Goal: Task Accomplishment & Management: Manage account settings

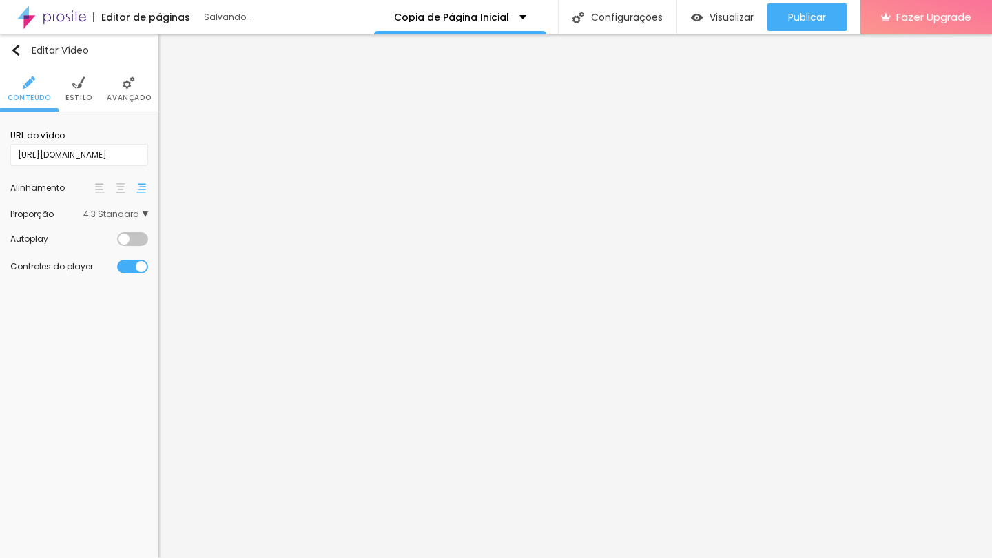
click at [113, 218] on span "4:3 Standard" at bounding box center [115, 214] width 65 height 8
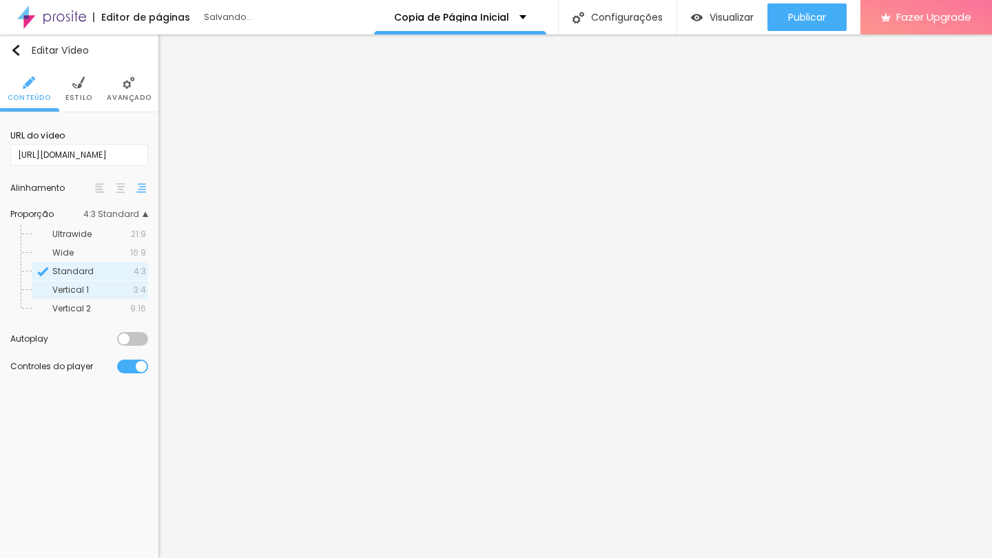
click at [120, 289] on span "Vertical 1" at bounding box center [92, 290] width 81 height 8
click at [109, 256] on span "Wide" at bounding box center [91, 253] width 78 height 8
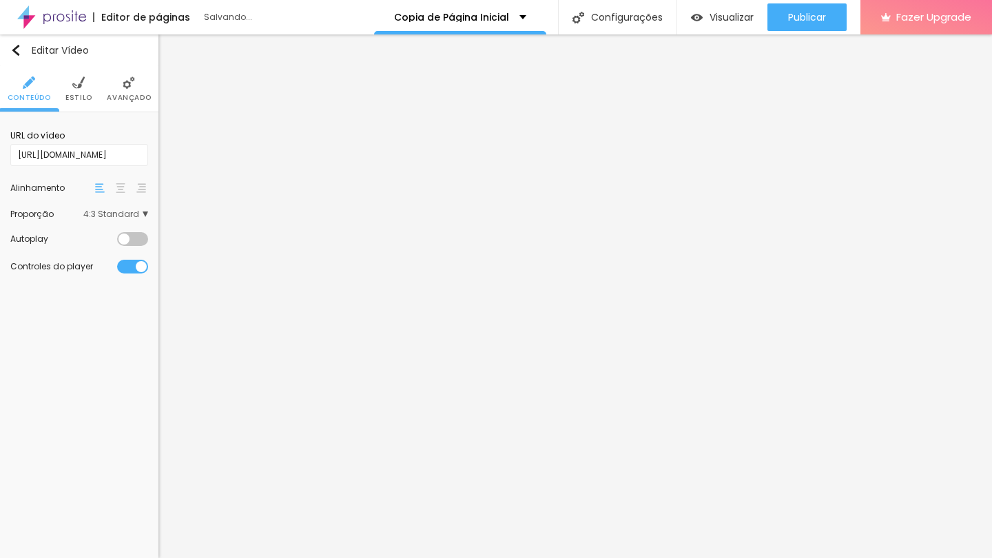
click at [129, 217] on span "4:3 Standard" at bounding box center [115, 214] width 65 height 8
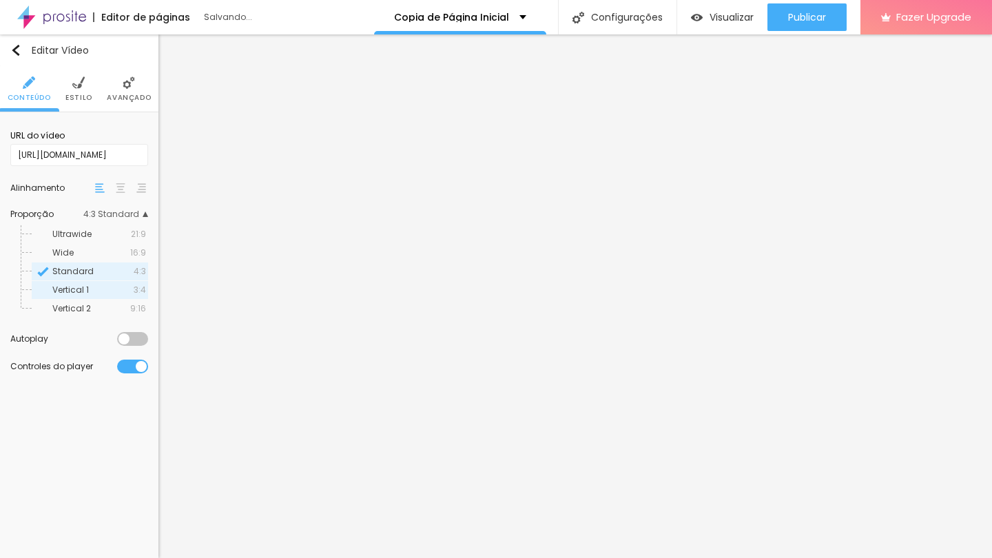
click at [116, 298] on div "Vertical 1 3:4" at bounding box center [90, 290] width 116 height 18
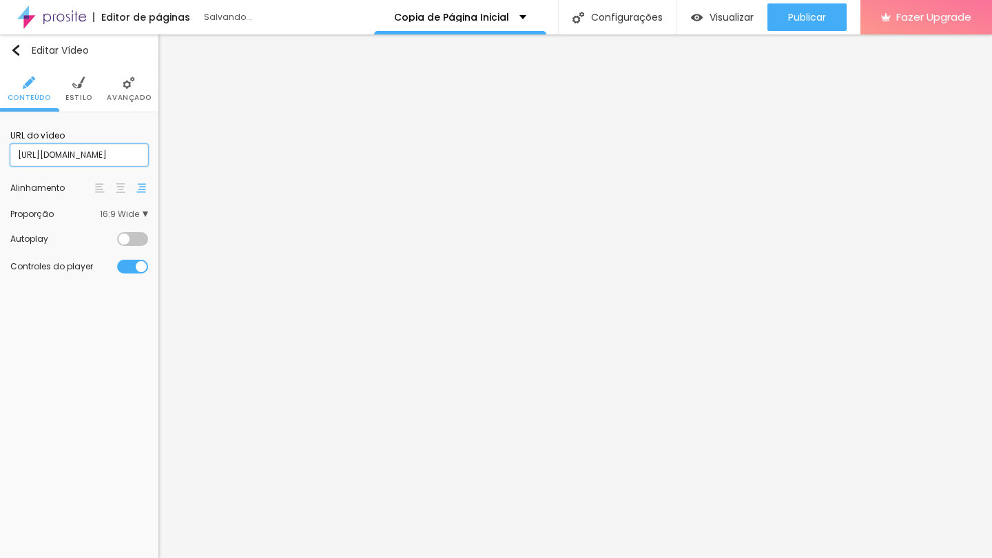
click at [116, 160] on input "https://www.youtube.com/watch?v=ZGDRBZdfDiA" at bounding box center [79, 155] width 138 height 22
paste input "@papo.dasgurias"
click at [127, 156] on input "https://www.youtube.com/@papo.dasgurias" at bounding box center [79, 155] width 138 height 22
paste input "watch?v=EQdP0NkWfJo"
type input "https://www.youtube.com/watch?v=EQdP0NkWfJo"
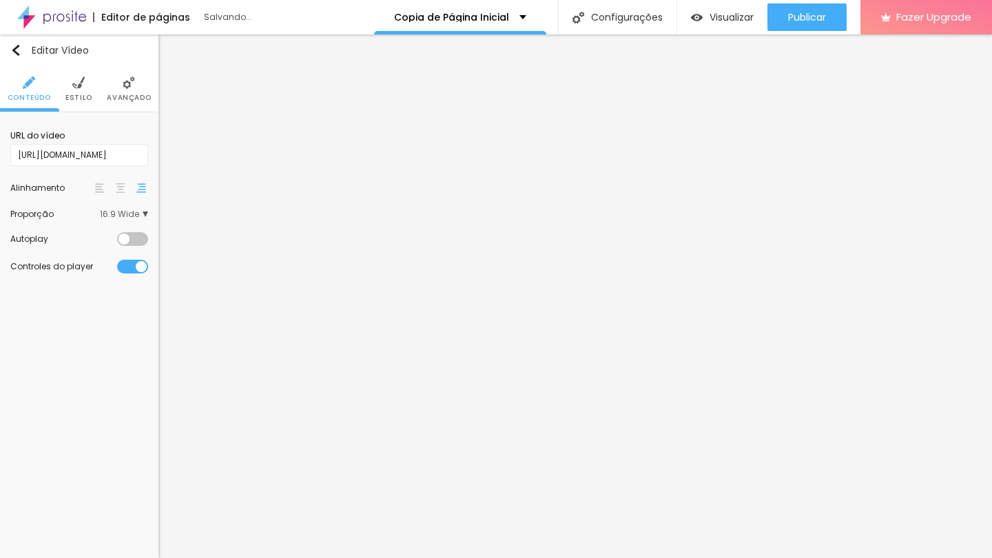
click at [81, 353] on div "Editar Vídeo Conteúdo Estilo Avançado URL do vídeo https://www.youtube.com/watc…" at bounding box center [79, 295] width 158 height 523
click at [127, 222] on div "Proporção 16:9 Wide Ultrawide 21:9 Wide 16:9 Standard 4:3 Vertical 1 3:4 Vertic…" at bounding box center [79, 214] width 138 height 22
click at [134, 218] on span "16:9 Wide" at bounding box center [124, 214] width 48 height 8
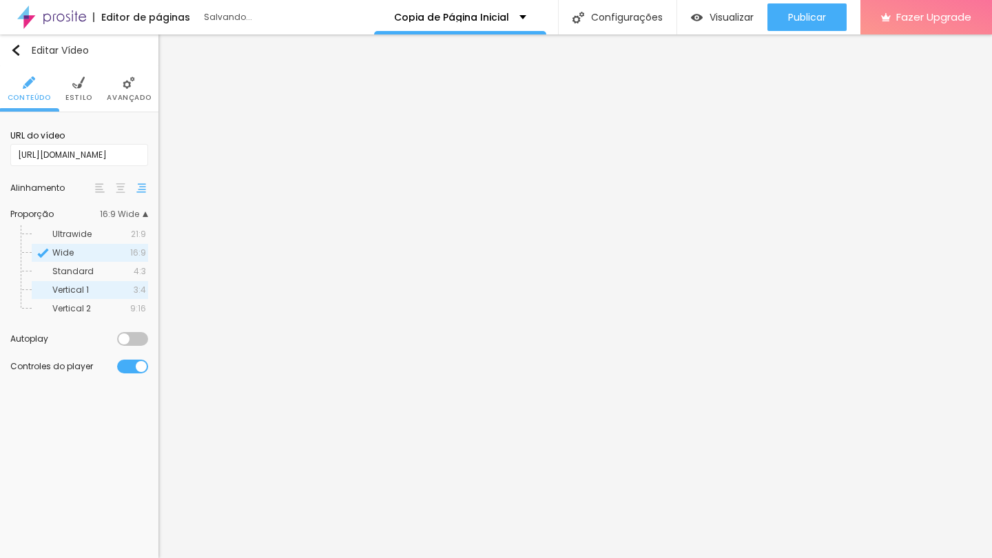
click at [127, 292] on span "Vertical 1" at bounding box center [92, 290] width 81 height 8
click at [128, 222] on div "Ultrawide 21:9 Wide 16:9 Standard 4:3 Vertical 1 3:4 Vertical 2 9:16" at bounding box center [79, 268] width 138 height 100
click at [129, 222] on div "Ultrawide 21:9 Wide 16:9 Standard 4:3 Vertical 1 3:4 Vertical 2 9:16" at bounding box center [79, 268] width 138 height 100
click at [116, 253] on span "Wide" at bounding box center [91, 253] width 78 height 8
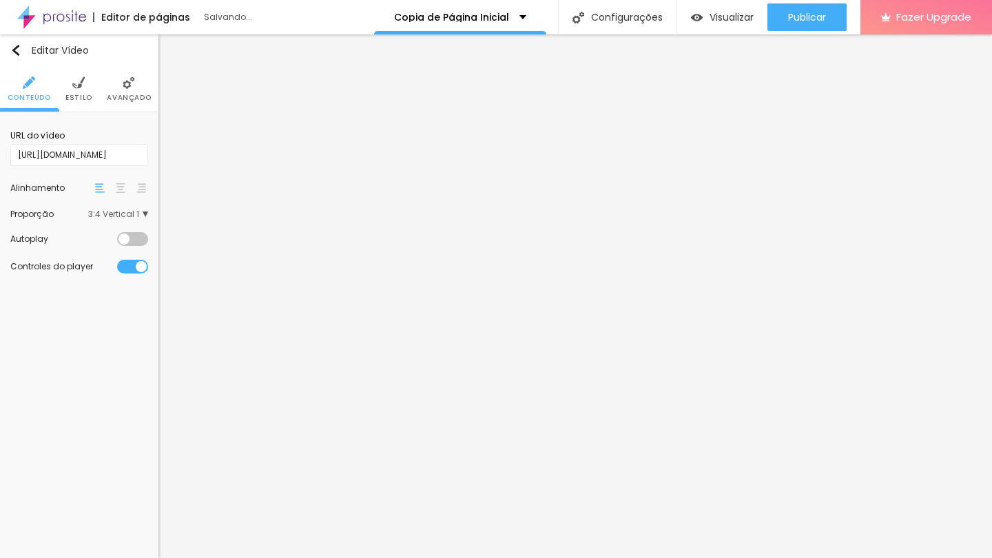
click at [63, 72] on ul "Conteúdo Estilo Avançado" at bounding box center [79, 89] width 158 height 46
click at [73, 81] on img at bounding box center [78, 82] width 12 height 12
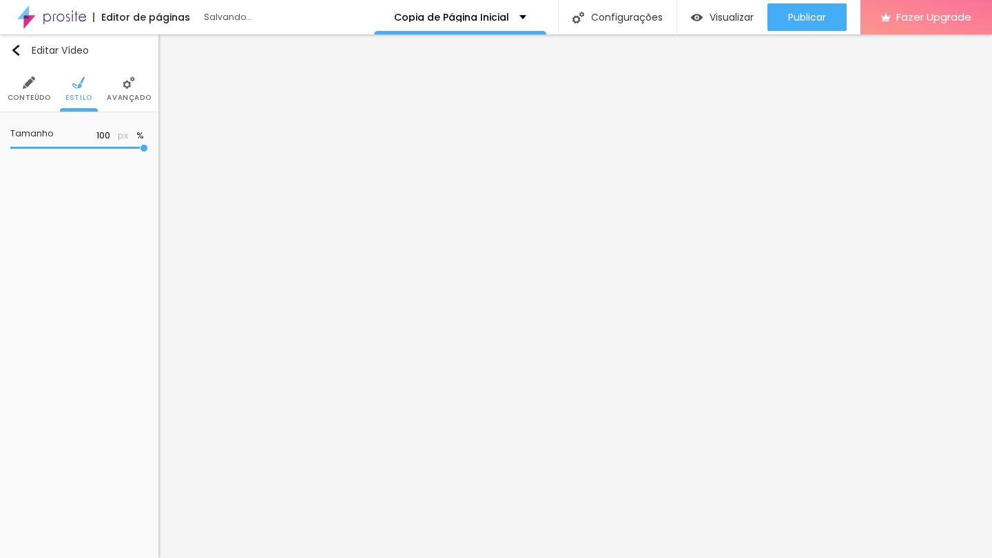
type input "99"
type input "98"
type input "97"
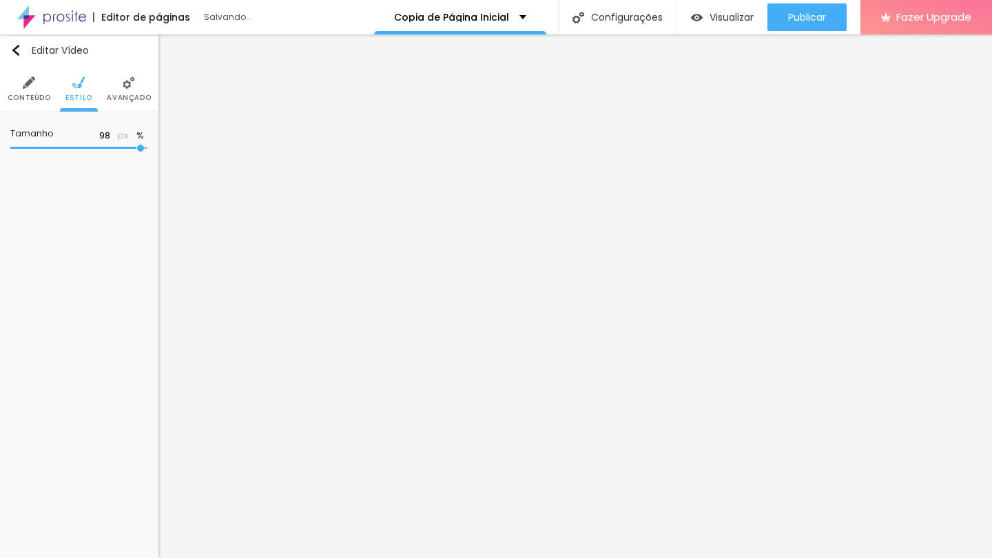
type input "97"
type input "96"
type input "95"
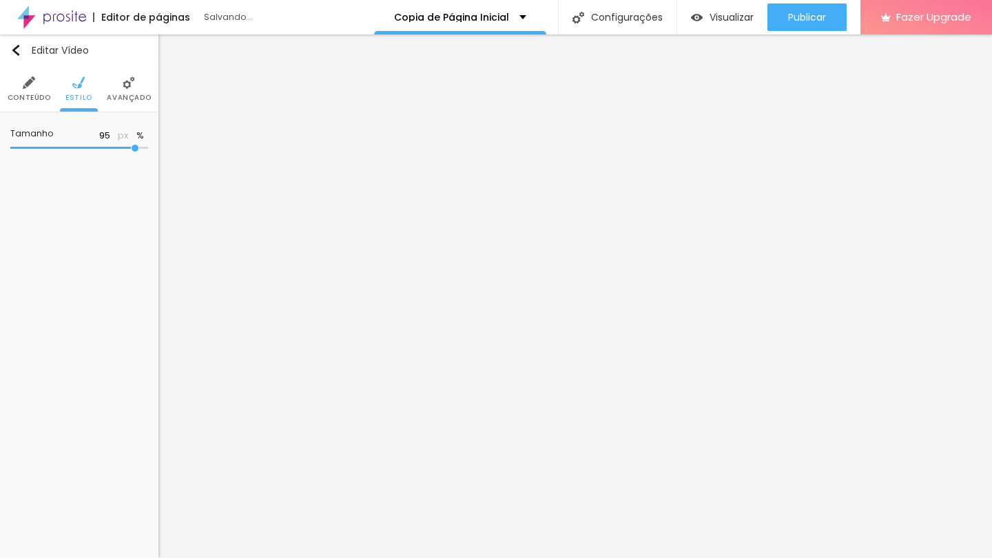
type input "94"
type input "93"
type input "92"
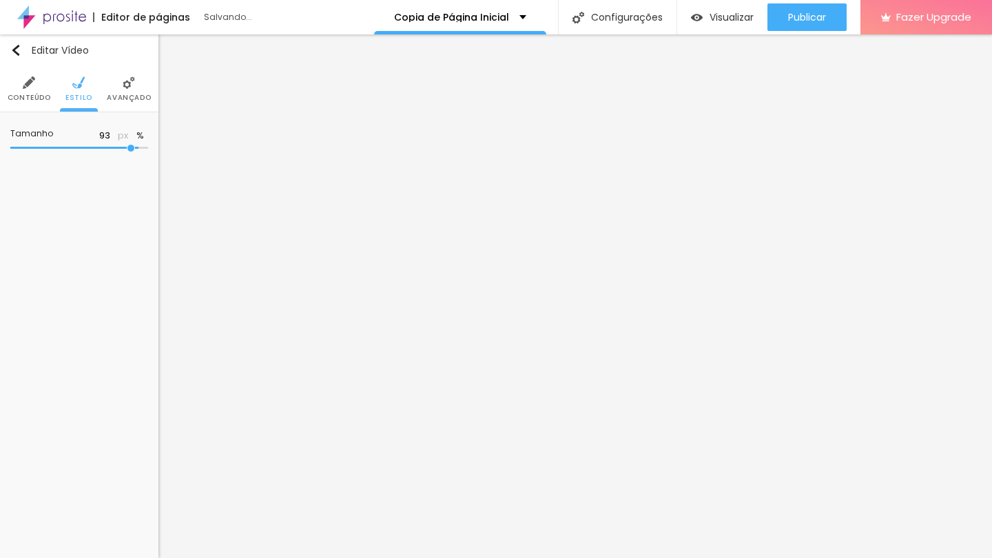
type input "92"
type input "91"
type input "90"
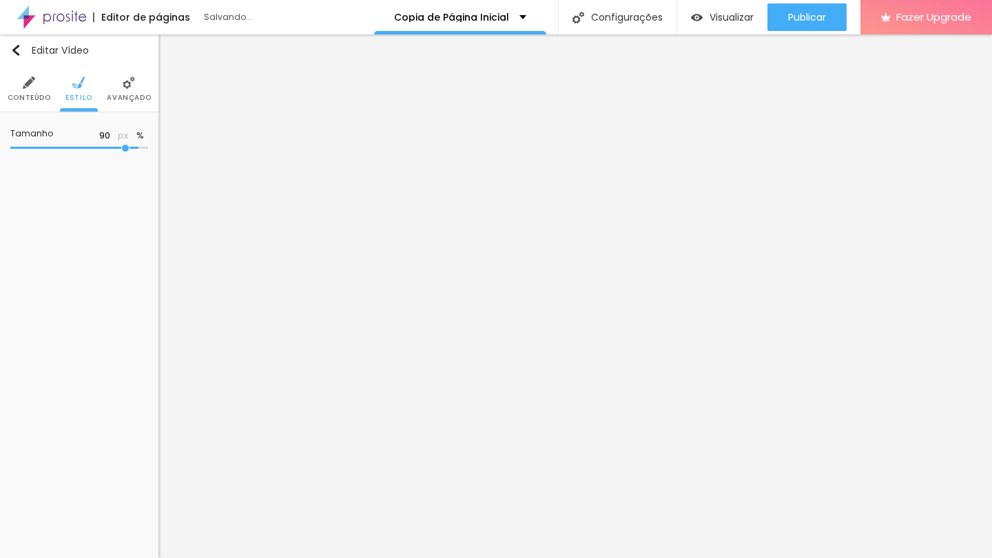
type input "89"
type input "88"
type input "87"
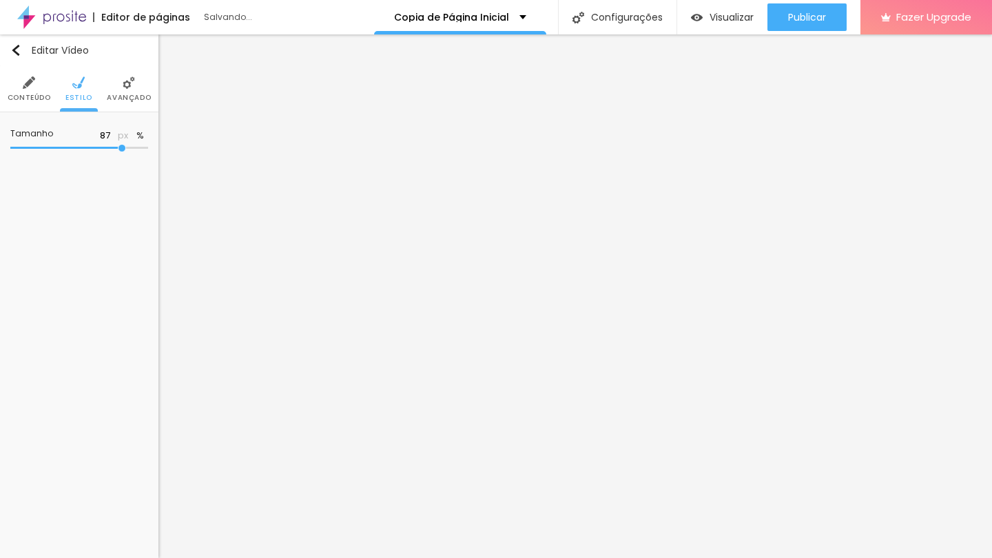
type input "87"
type input "85"
type input "84"
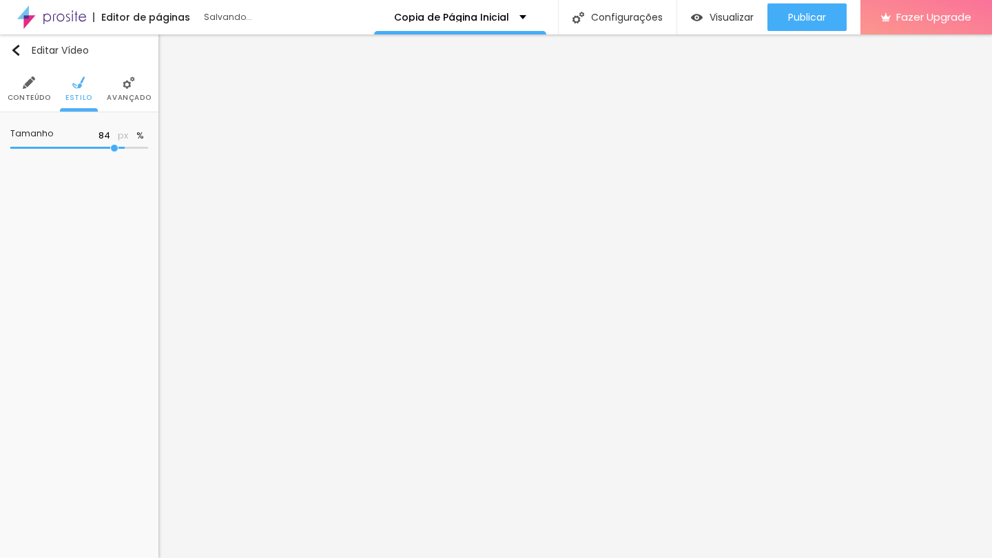
type input "81"
type input "80"
type input "79"
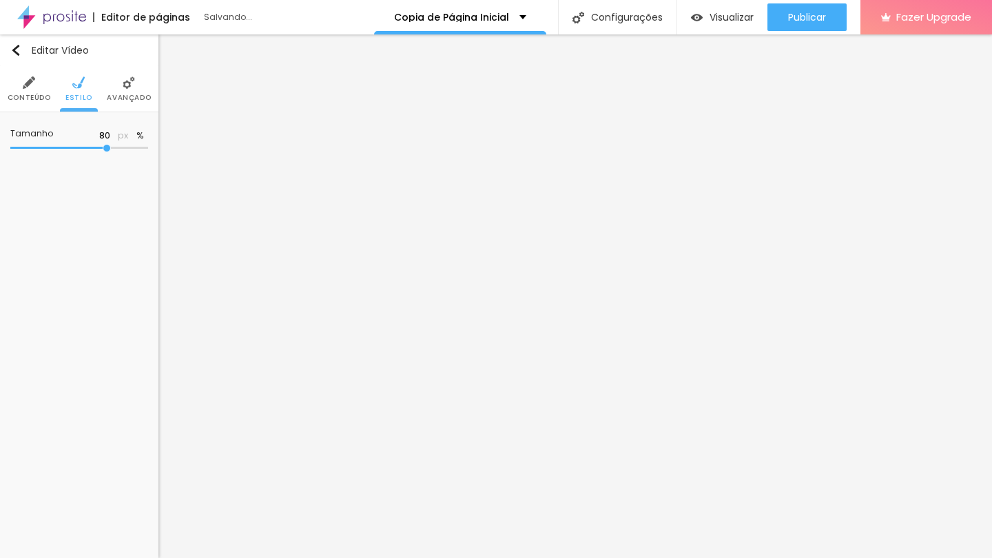
type input "79"
type input "80"
type input "81"
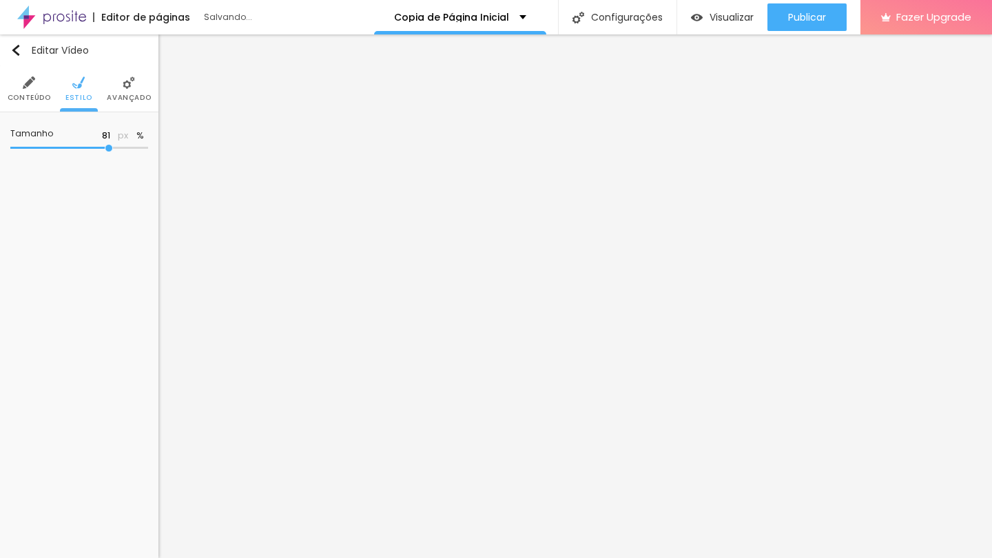
type input "82"
type input "83"
type input "84"
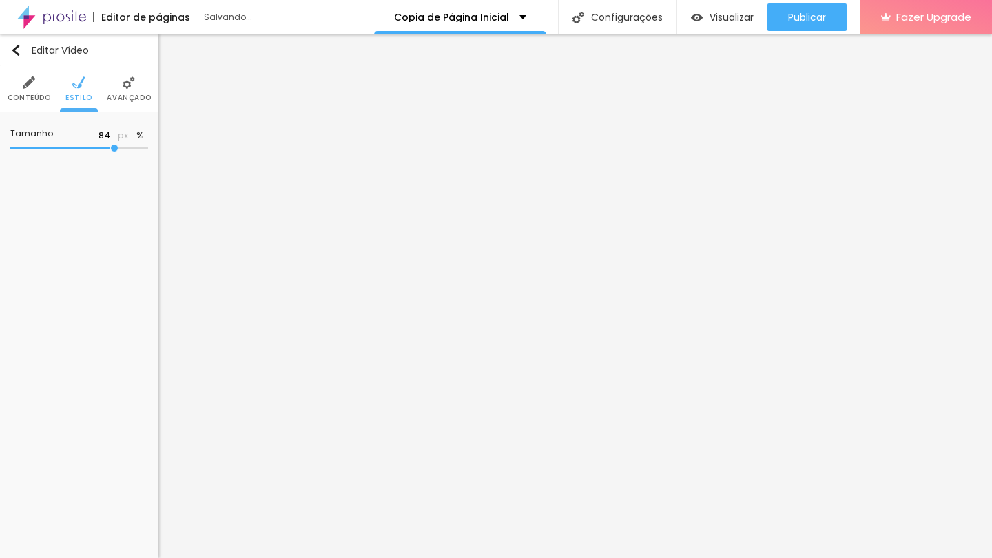
drag, startPoint x: 142, startPoint y: 150, endPoint x: 114, endPoint y: 151, distance: 28.2
type input "84"
click at [114, 151] on input "range" at bounding box center [79, 148] width 138 height 7
click at [68, 358] on div "Editar Coluna Conteúdo Estilo Avançado Alinhamento" at bounding box center [79, 295] width 158 height 523
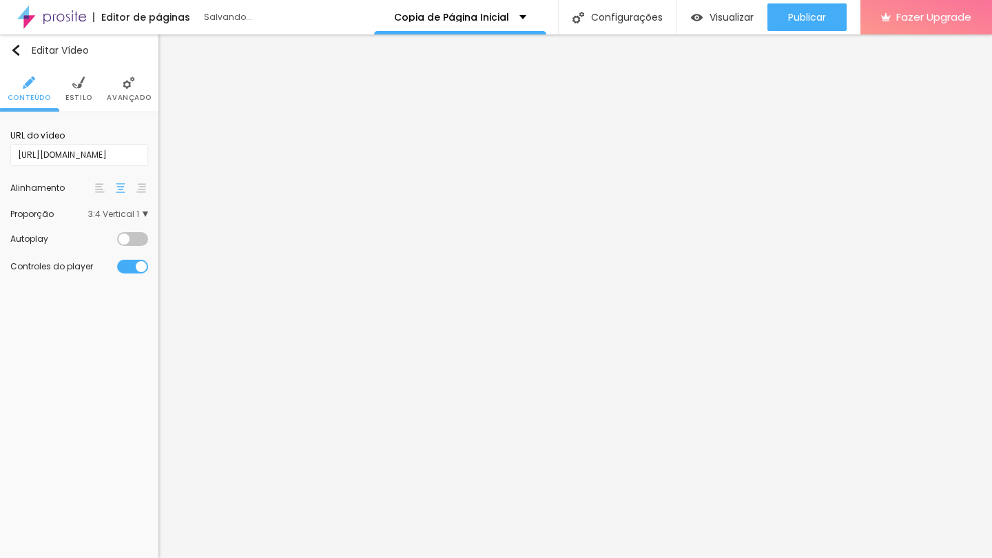
click at [79, 94] on span "Estilo" at bounding box center [78, 97] width 27 height 7
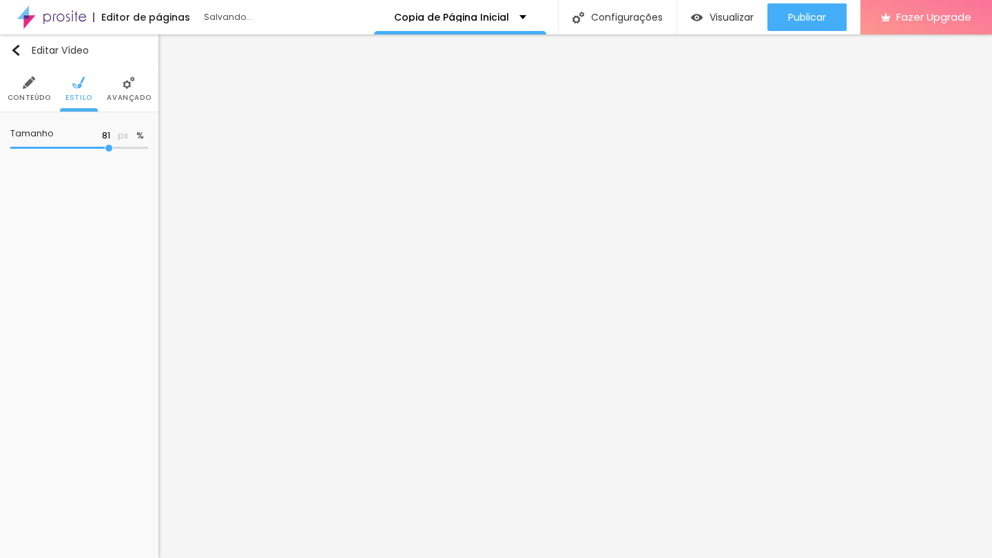
type input "82"
type input "83"
click at [112, 151] on input "range" at bounding box center [79, 148] width 138 height 7
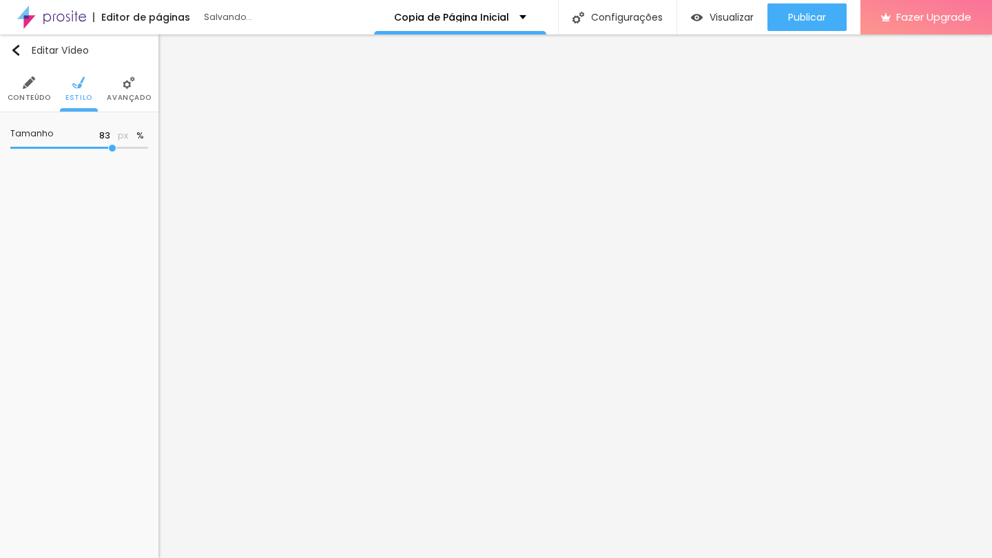
click at [116, 416] on div "Editar Vídeo Conteúdo Estilo Avançado Tamanho 83 px %" at bounding box center [79, 295] width 158 height 523
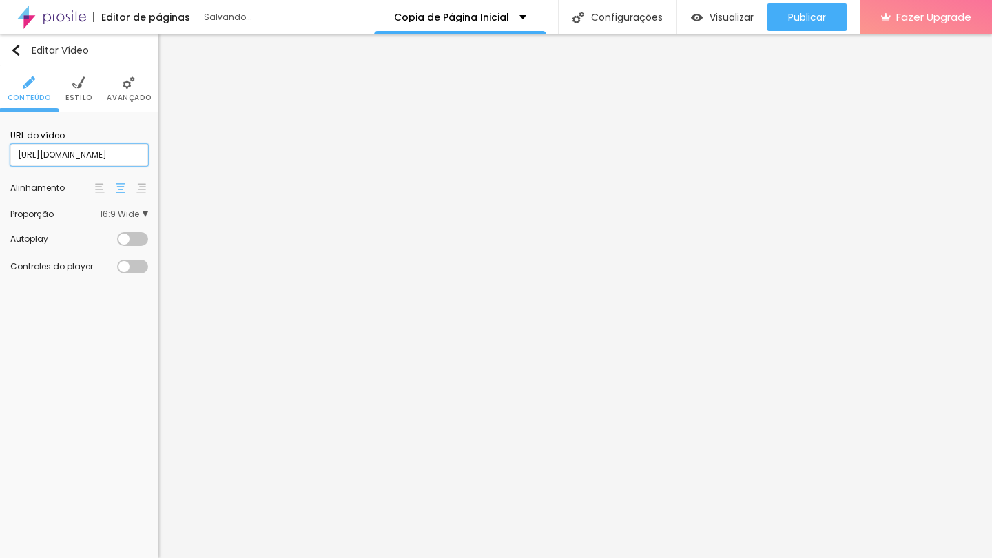
click at [129, 161] on input "https://youtu.be/rLFYwSS68TU" at bounding box center [79, 155] width 138 height 22
click at [94, 145] on input "https://youtu.be/ixfwhp7jyhc" at bounding box center [79, 155] width 138 height 22
click at [56, 163] on input "text" at bounding box center [79, 155] width 138 height 22
paste input "https://youtu.be/ixfwhp7jyhc"
type input "https://youtu.be/ixfwhp7jyhc"
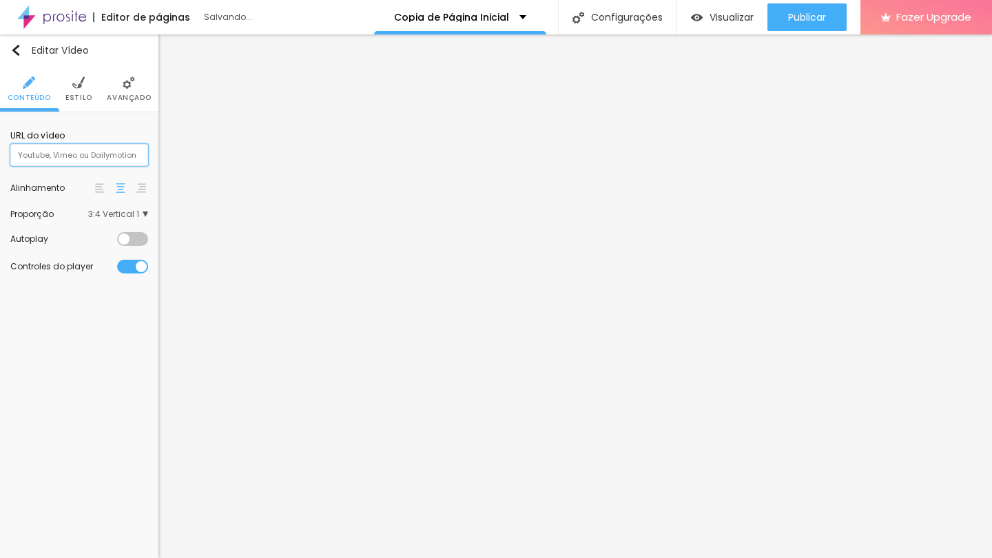
click at [121, 155] on input "text" at bounding box center [79, 155] width 138 height 22
paste input "https://youtu.be/rLFYwSS68TU"
type input "https://youtu.be/rLFYwSS68TU"
click at [101, 358] on div "Editar Vídeo Conteúdo Estilo Avançado URL do vídeo https://youtu.be/rLFYwSS68TU…" at bounding box center [79, 295] width 158 height 523
click at [115, 377] on div "Editar Vídeo Conteúdo Estilo Avançado URL do vídeo https://youtu.be/rLFYwSS68TU…" at bounding box center [79, 295] width 158 height 523
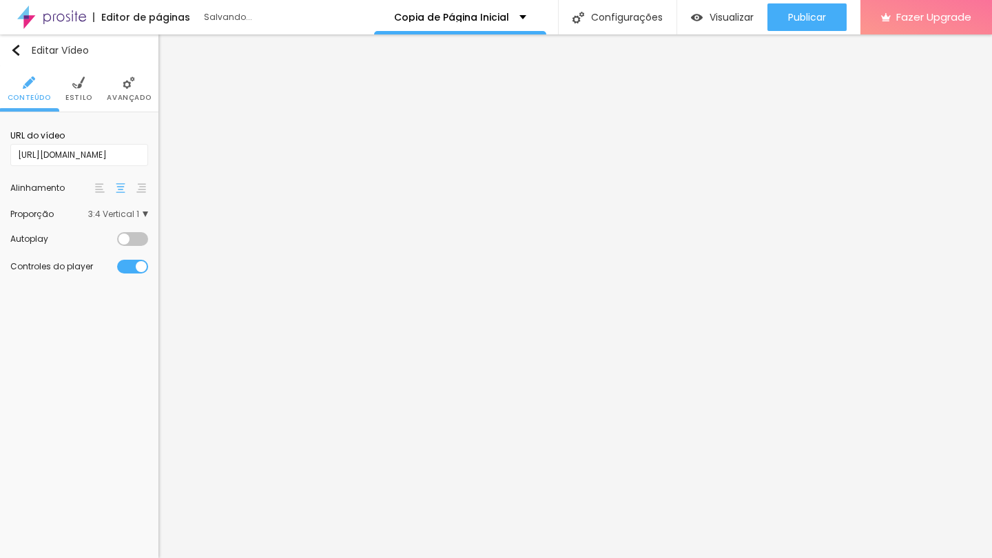
click at [127, 218] on span "3:4 Vertical 1" at bounding box center [118, 214] width 60 height 8
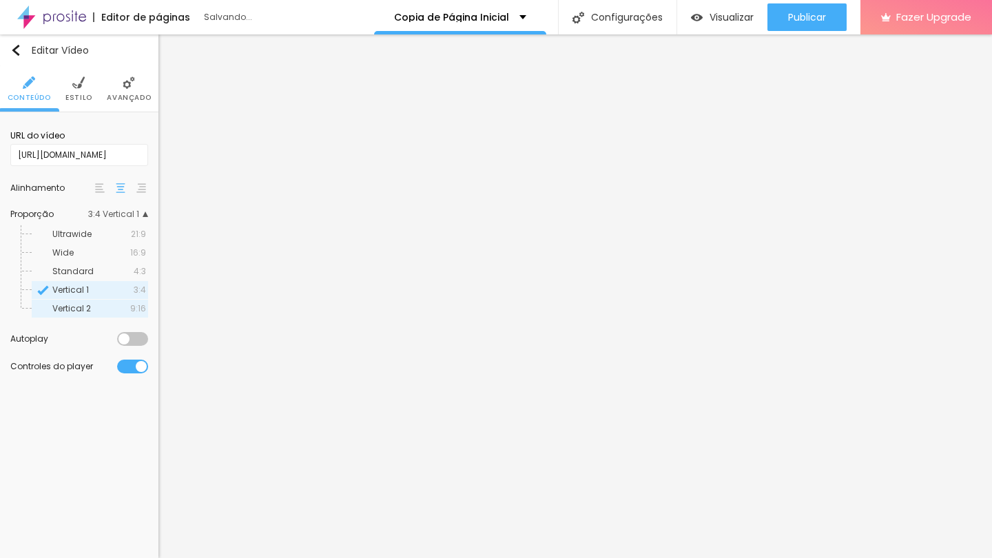
click at [77, 313] on span "Vertical 2" at bounding box center [71, 308] width 39 height 12
click at [85, 290] on span "Vertical 1" at bounding box center [70, 290] width 37 height 12
click at [88, 271] on span "Standard" at bounding box center [72, 271] width 41 height 12
click at [79, 292] on span "Vertical 1" at bounding box center [70, 290] width 37 height 12
click at [92, 453] on div "Editar Vídeo Conteúdo Estilo Avançado URL do vídeo https://youtu.be/rLFYwSS68TU…" at bounding box center [79, 295] width 158 height 523
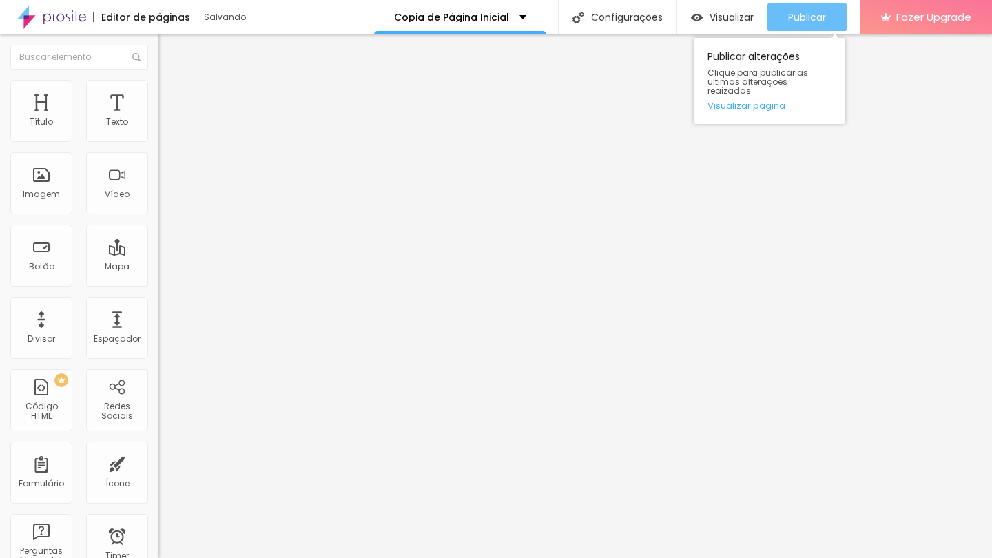
click at [793, 17] on span "Publicar" at bounding box center [807, 17] width 38 height 11
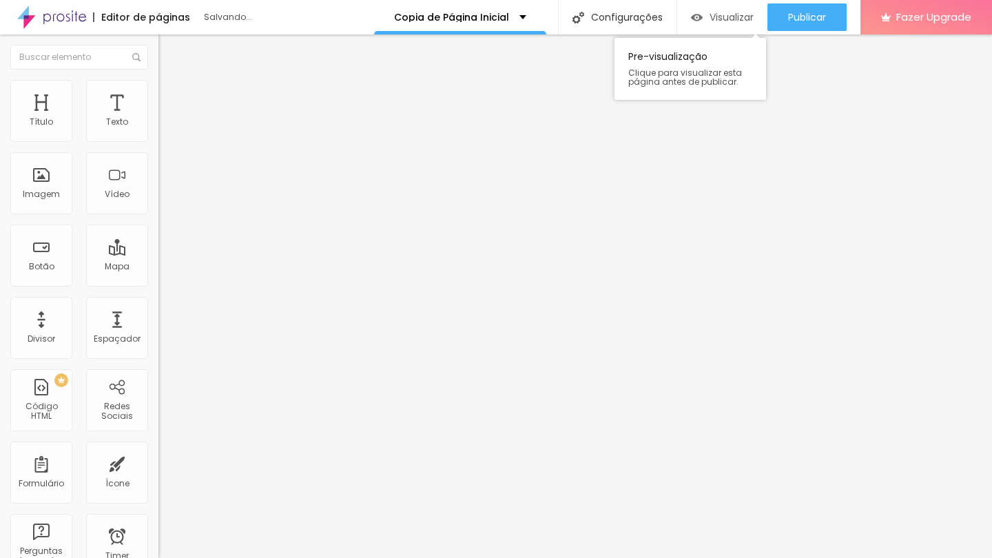
click at [731, 17] on span "Visualizar" at bounding box center [731, 17] width 44 height 11
click at [709, 28] on div "Visualizar" at bounding box center [722, 17] width 63 height 28
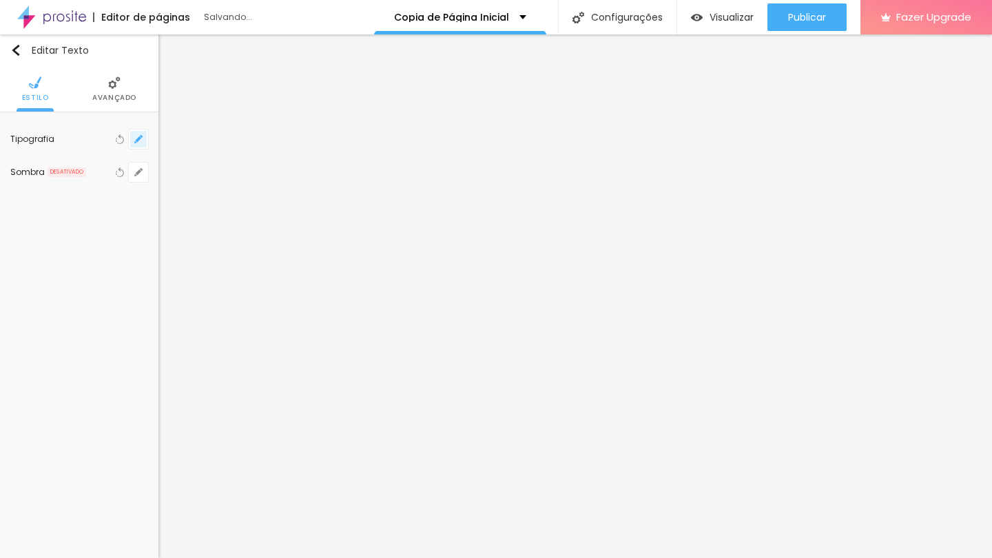
click at [136, 139] on icon "button" at bounding box center [138, 139] width 8 height 8
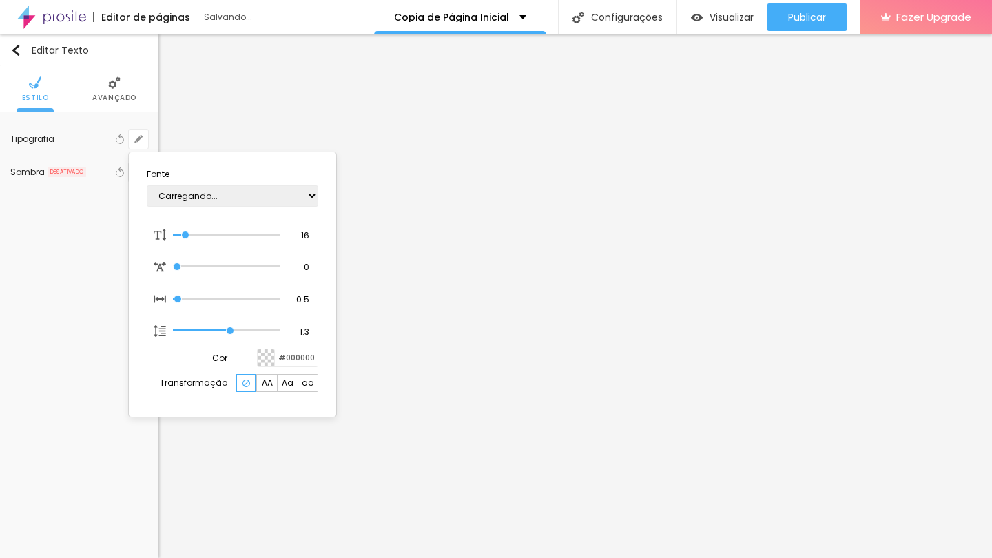
click at [73, 301] on div at bounding box center [496, 279] width 992 height 558
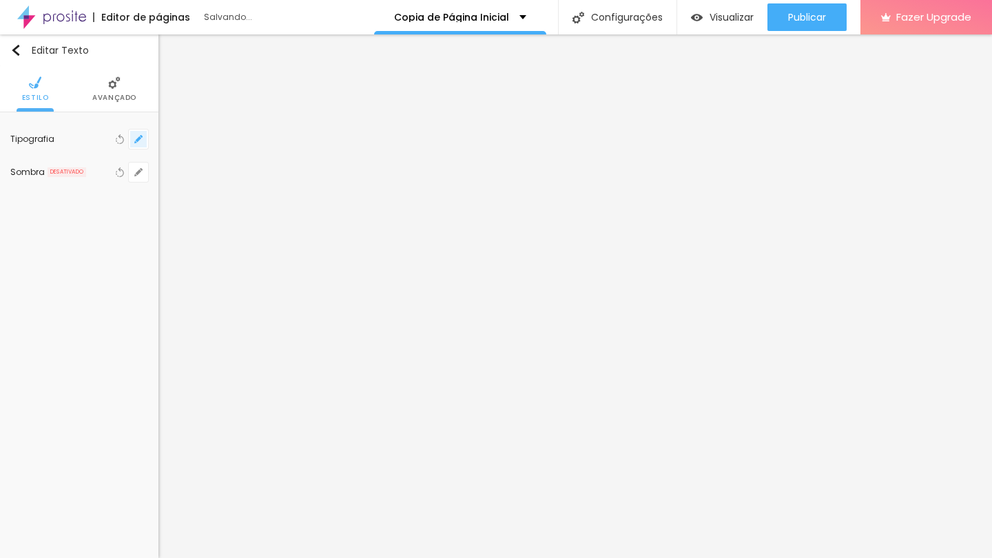
click at [141, 138] on icon "button" at bounding box center [139, 139] width 6 height 6
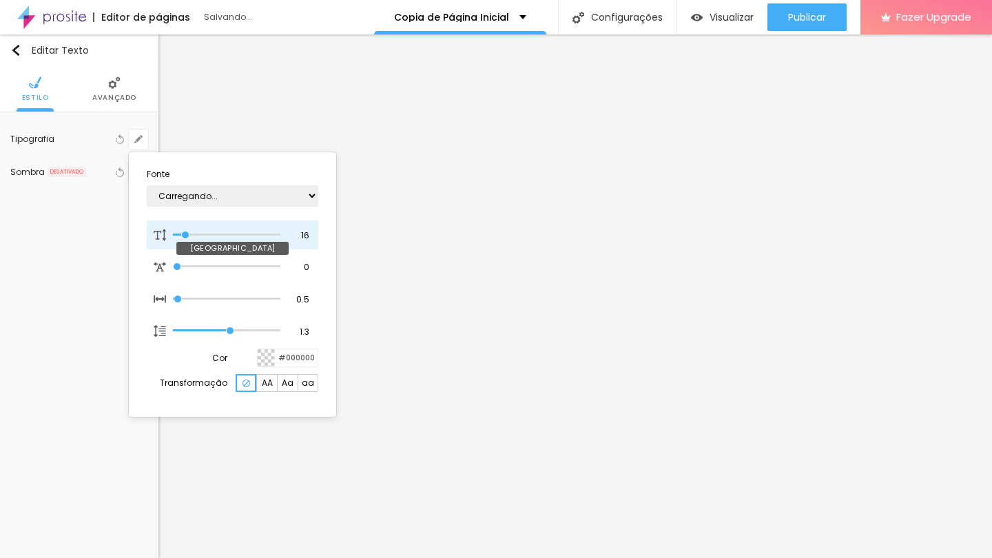
type input "12"
type input "1"
type input "13"
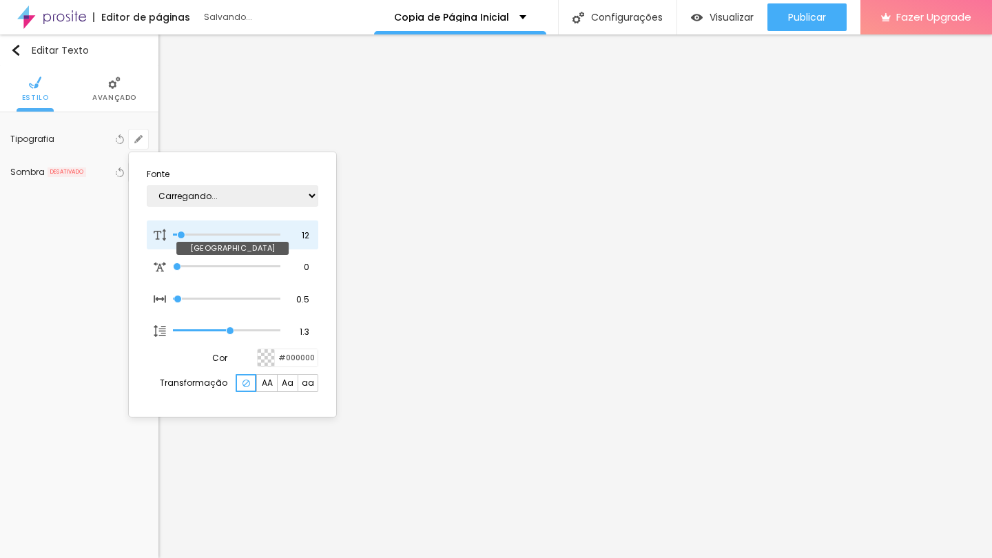
type input "1"
type input "14"
type input "1"
type input "16"
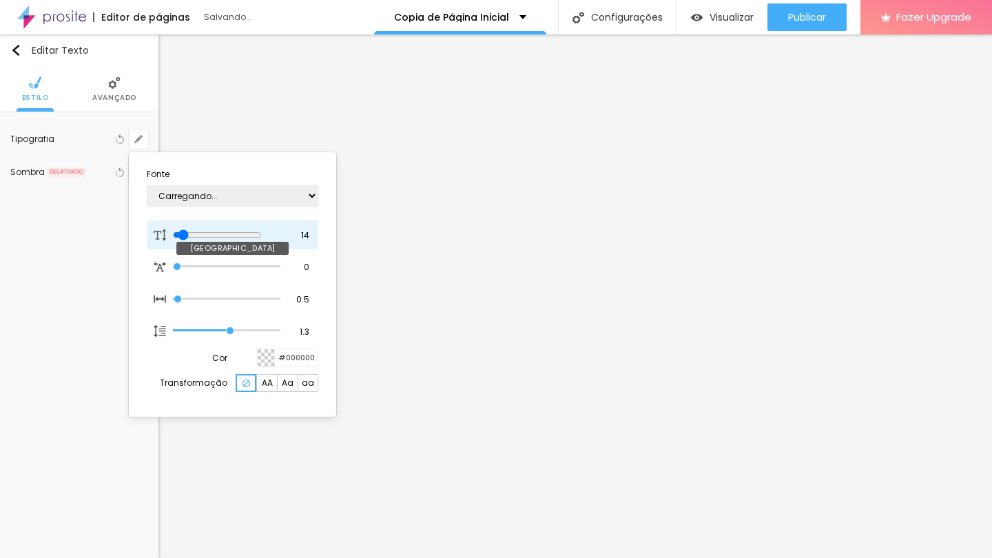
type input "16"
type input "1"
type input "18"
type input "1"
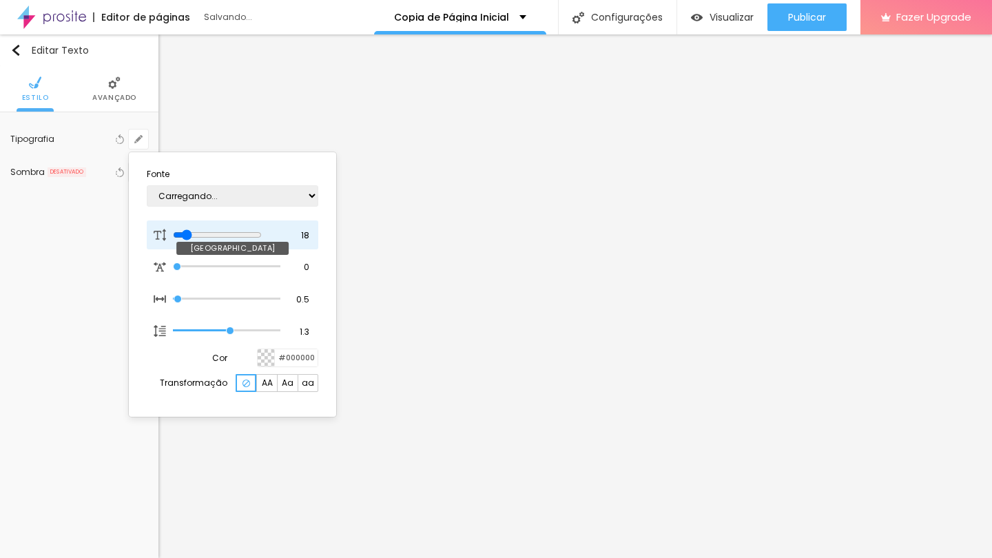
type input "21"
type input "1"
type input "23"
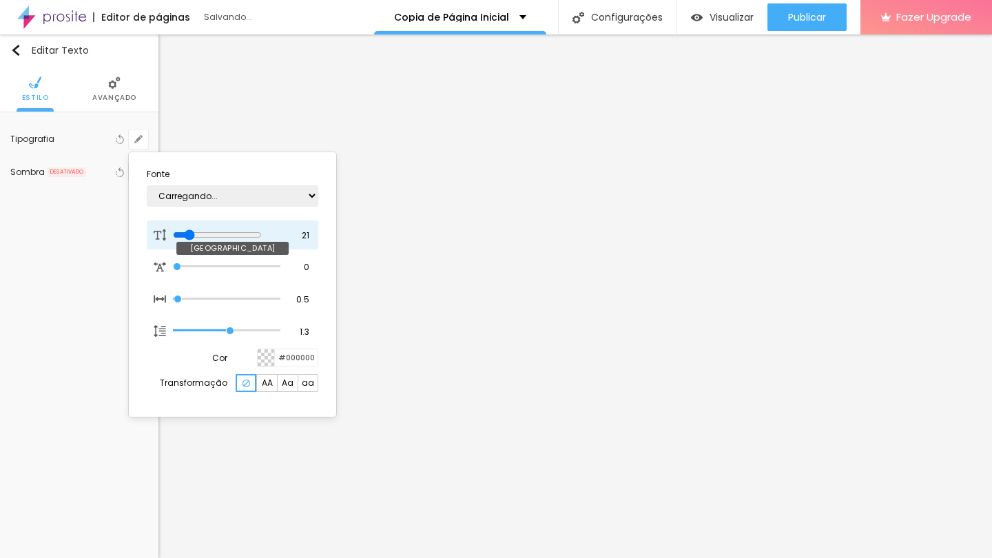
type input "1"
type input "24"
type input "1"
type input "23"
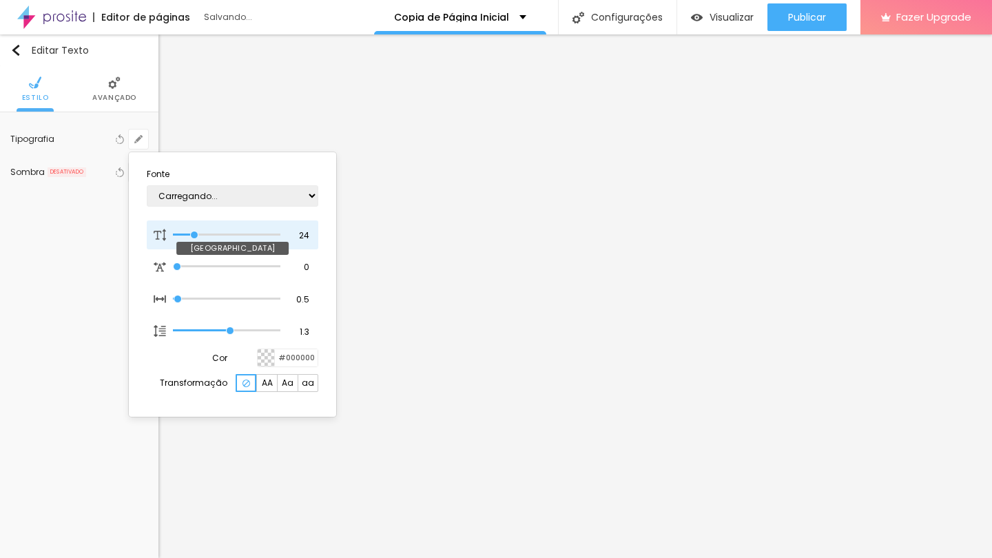
type input "23"
type input "1"
type input "22"
type input "1"
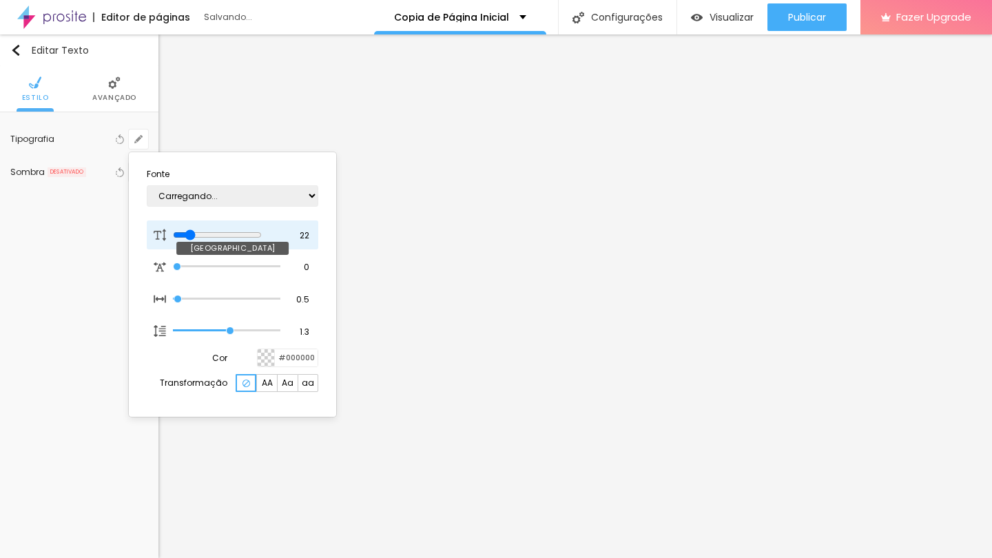
type input "23"
type input "1"
type input "24"
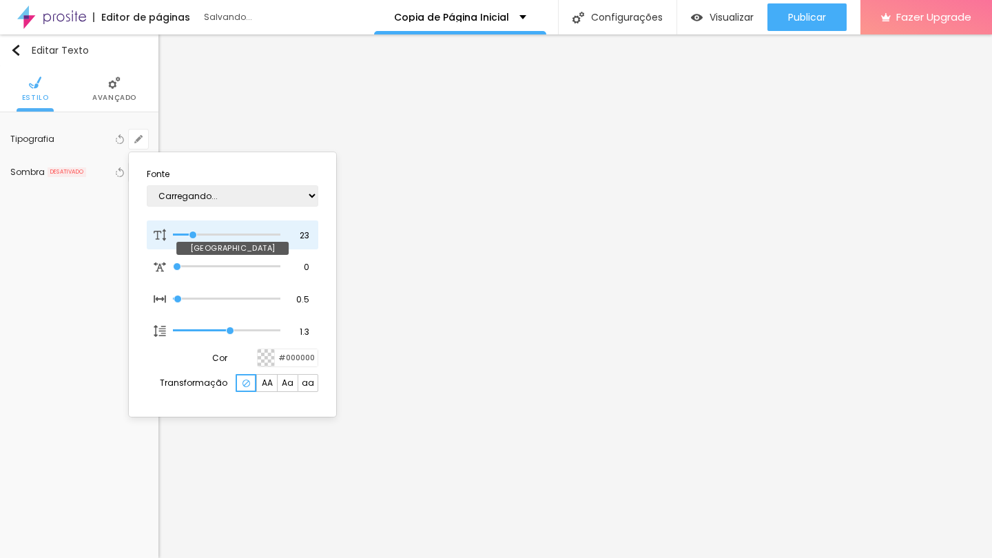
type input "1"
type input "25"
type input "1"
type input "26"
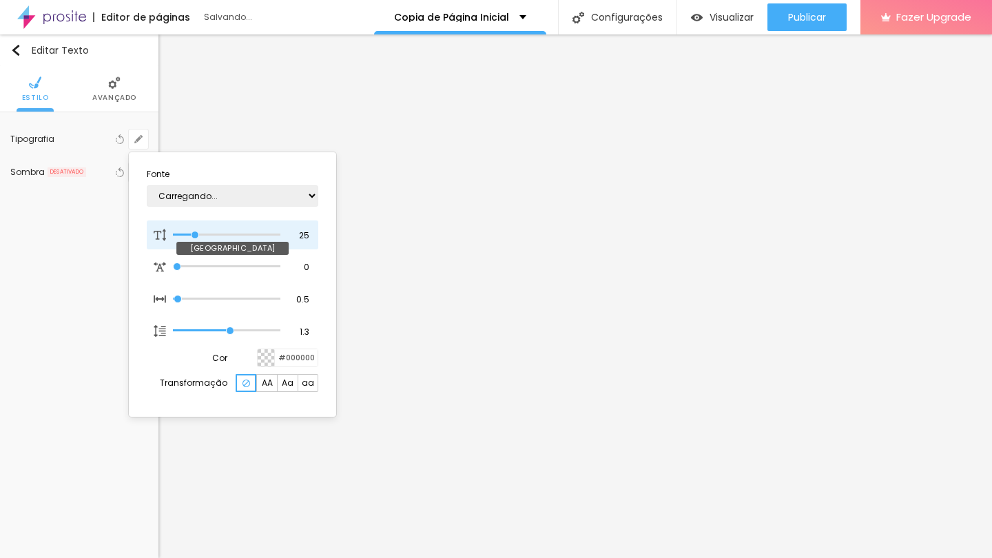
type input "26"
type input "1"
type input "25"
type input "1"
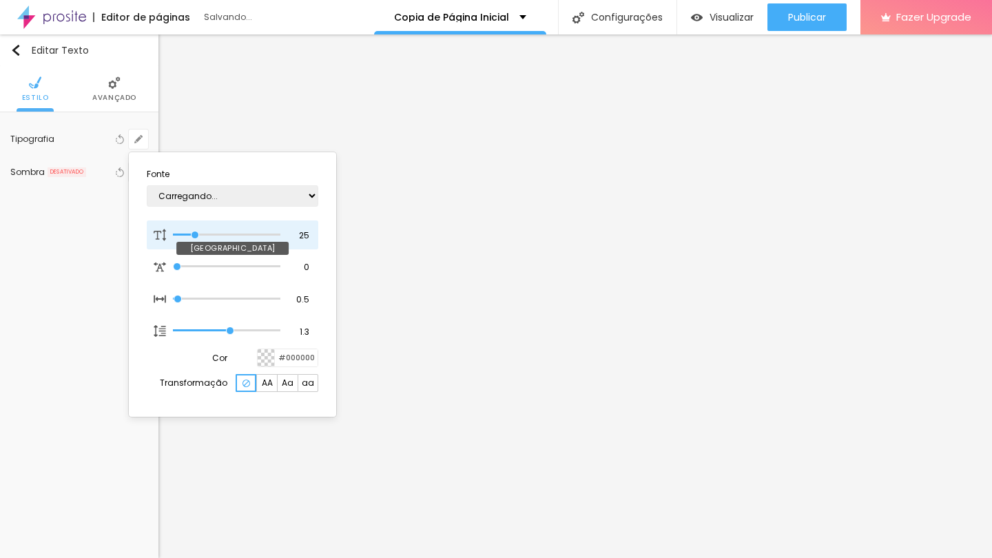
type input "24"
type input "1"
drag, startPoint x: 182, startPoint y: 229, endPoint x: 195, endPoint y: 231, distance: 13.2
type input "24"
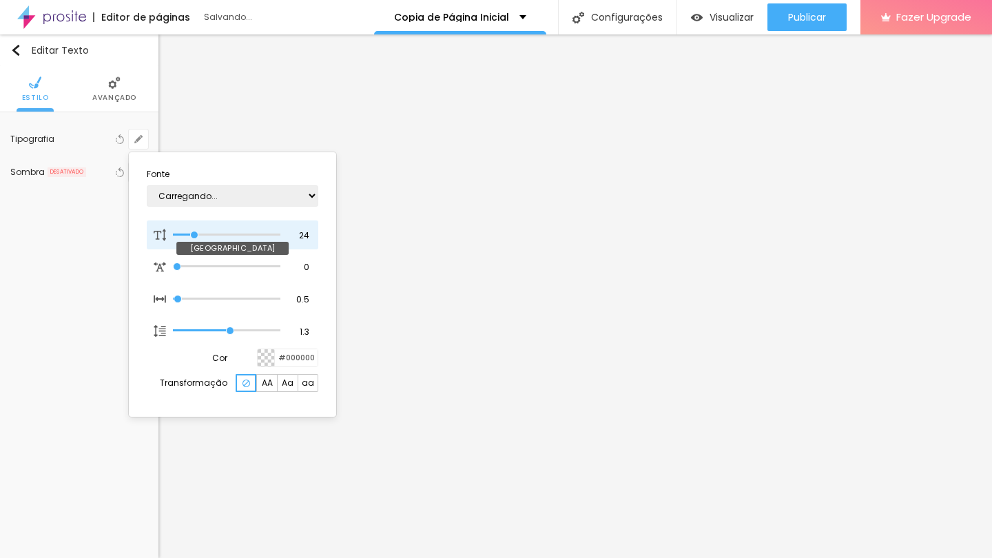
click at [195, 231] on input "range" at bounding box center [226, 234] width 107 height 7
click at [103, 278] on div at bounding box center [496, 279] width 992 height 558
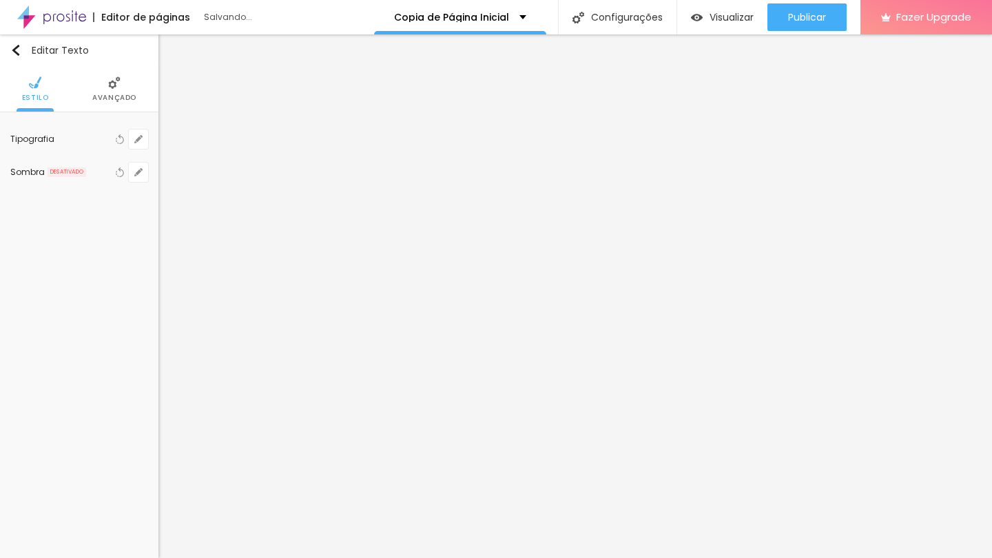
click at [103, 279] on div "Editar Texto Estilo Avançado Tipografia Voltar ao padrão Sombra DESATIVADO Volt…" at bounding box center [79, 295] width 158 height 523
click at [111, 406] on div "Editar Texto Estilo Avançado Tipografia Voltar ao padrão Sombra DESATIVADO Volt…" at bounding box center [79, 295] width 158 height 523
click at [146, 151] on div "Tipografia Voltar ao padrão" at bounding box center [79, 139] width 138 height 33
click at [144, 147] on button "button" at bounding box center [138, 138] width 19 height 19
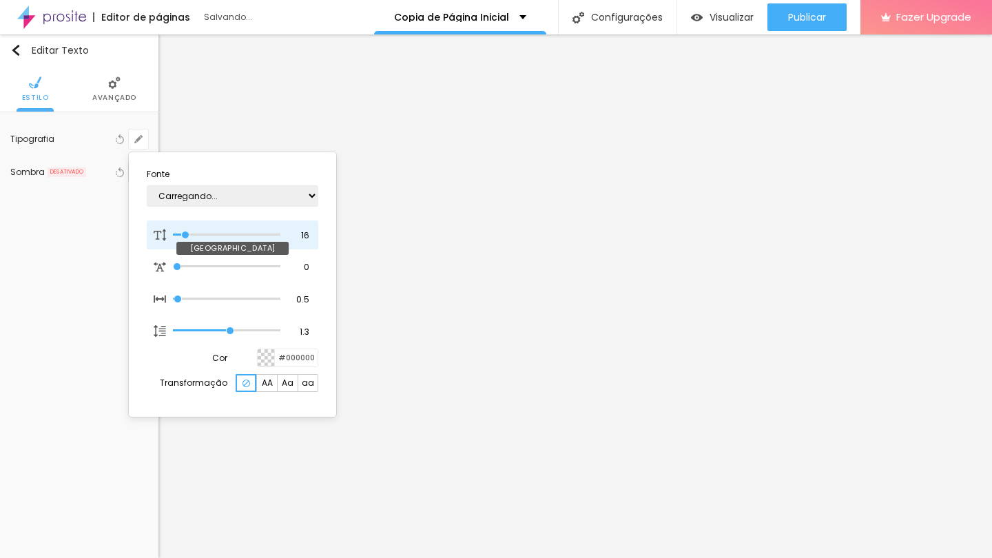
type input "18"
type input "1"
type input "19"
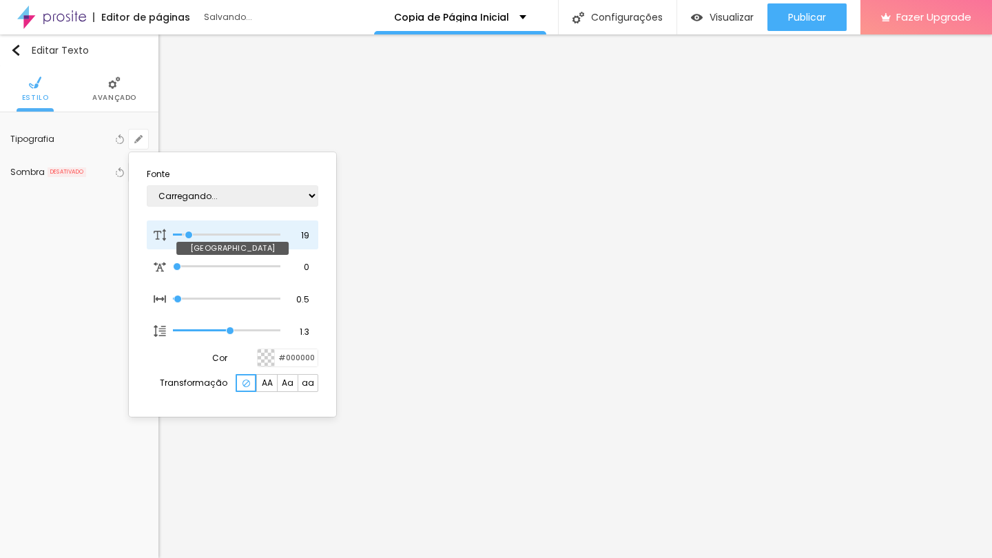
type input "1"
type input "20"
type input "1"
type input "21"
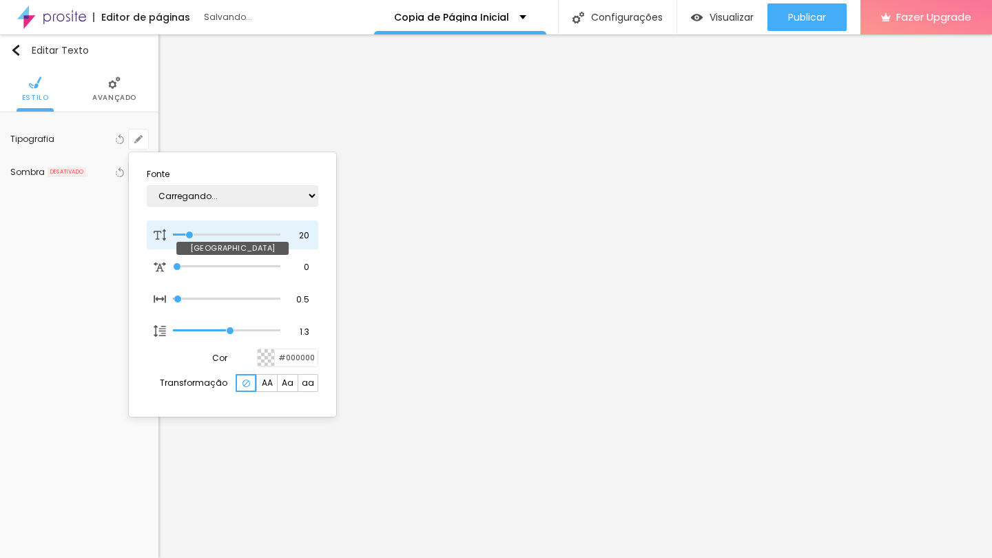
type input "21"
type input "1"
type input "22"
type input "1"
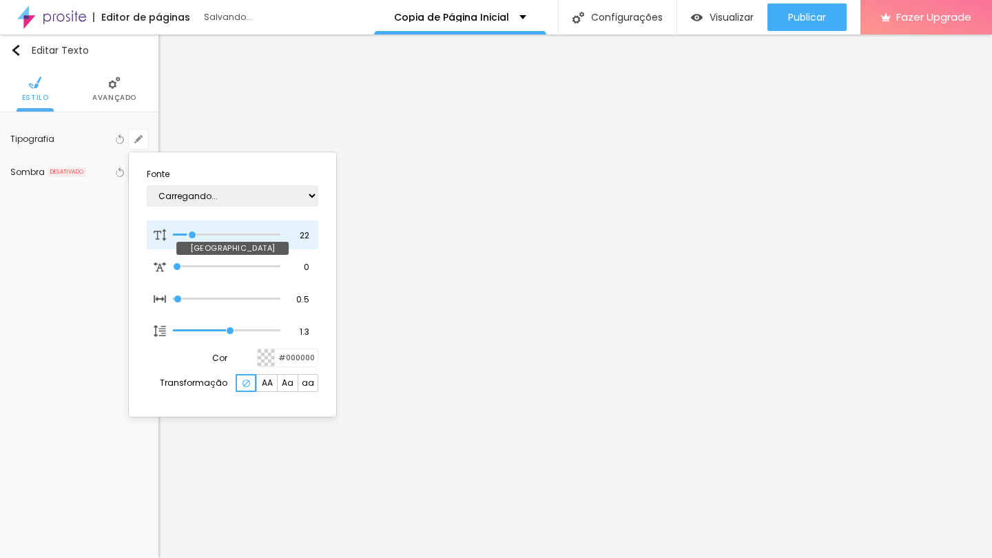
type input "23"
type input "1"
type input "24"
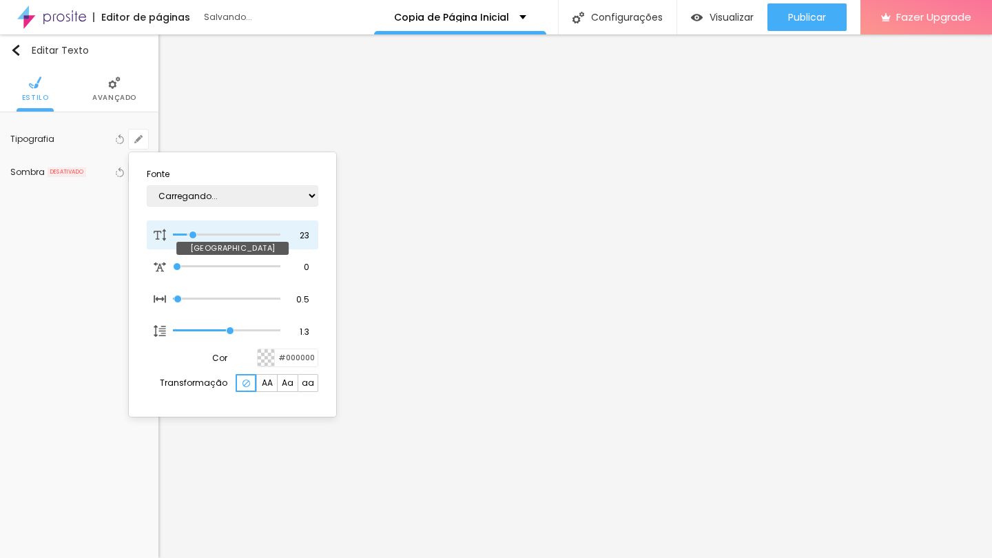
type input "1"
type input "23"
type input "1"
type input "22"
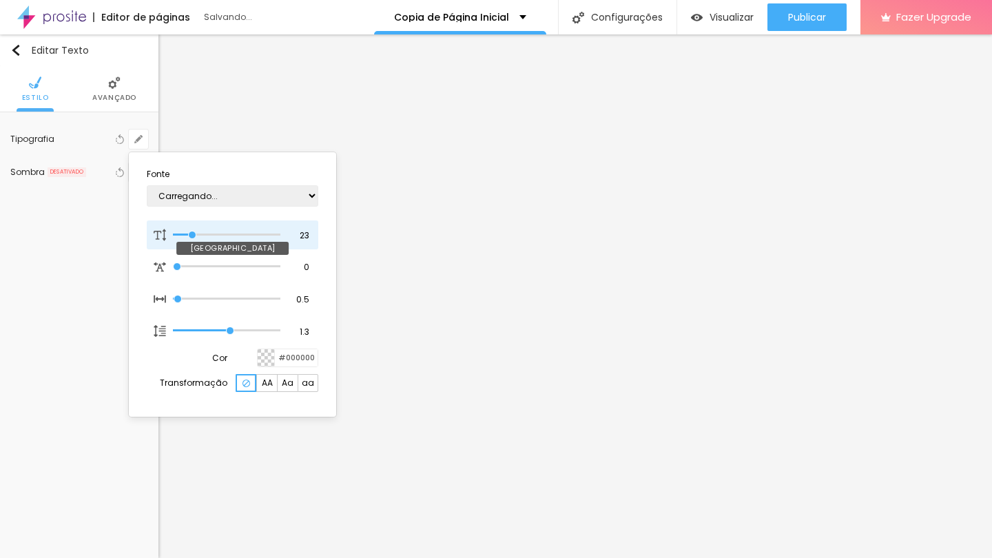
type input "22"
type input "1"
type input "23"
type input "1"
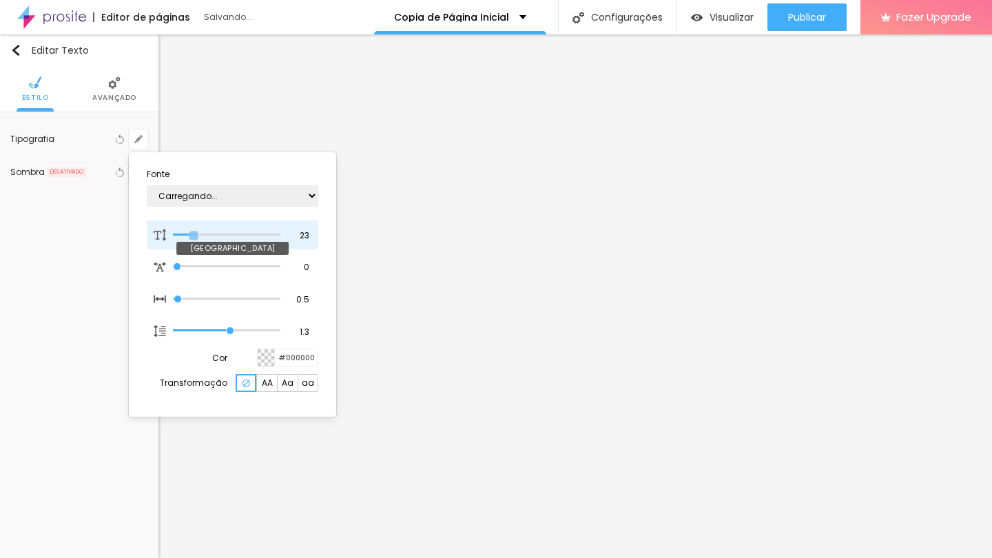
type input "24"
type input "1"
type input "24"
click at [194, 231] on input "range" at bounding box center [226, 234] width 107 height 7
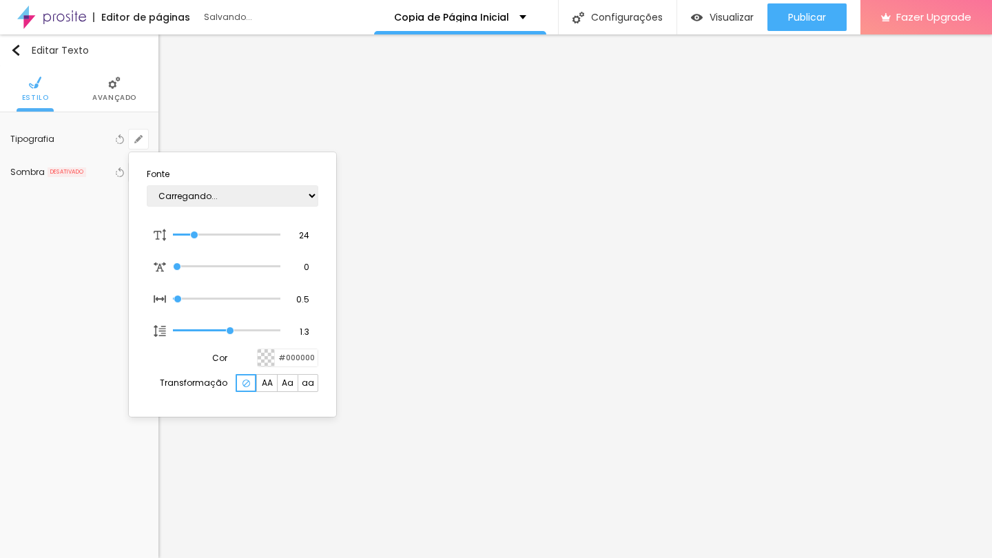
type input "1"
click at [71, 396] on div at bounding box center [496, 279] width 992 height 558
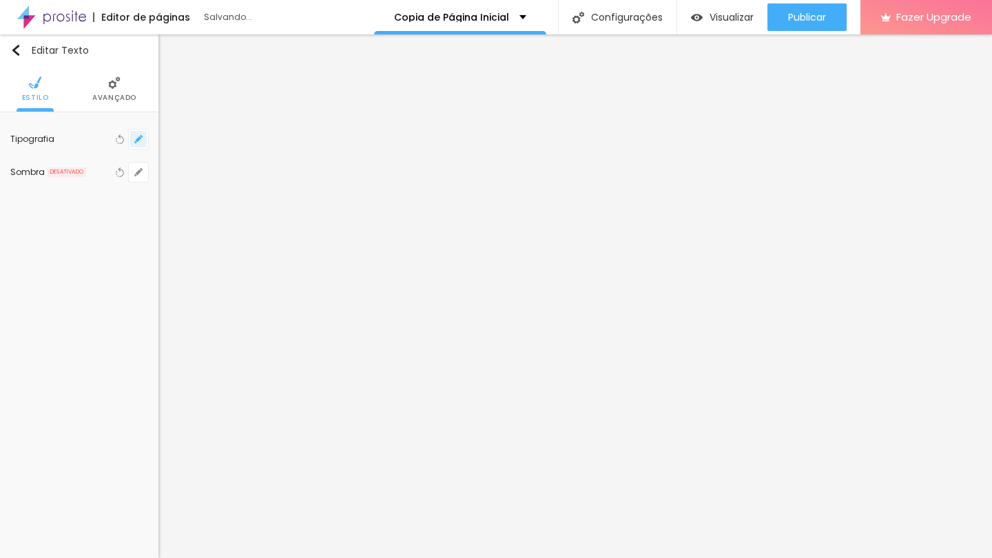
click at [136, 144] on button "button" at bounding box center [138, 138] width 19 height 19
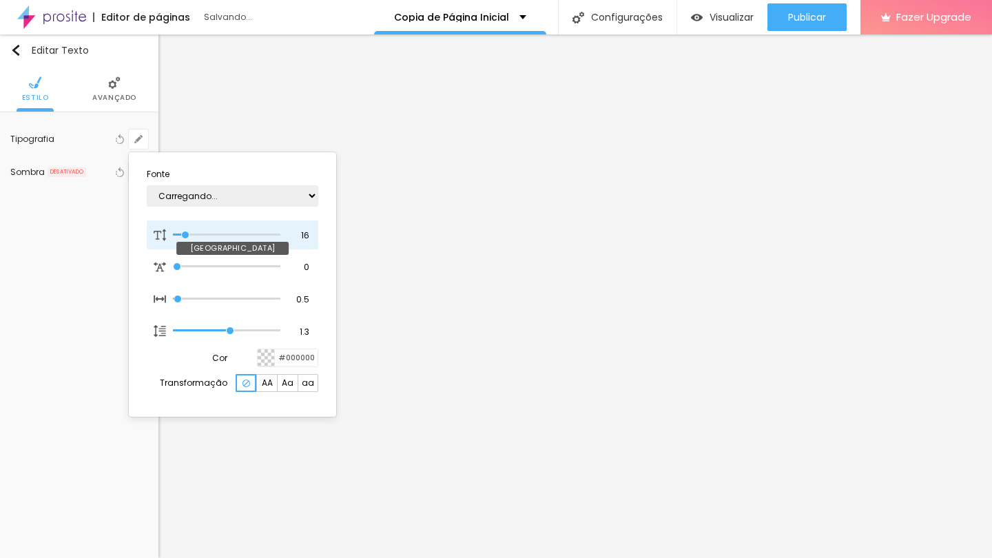
type input "17"
type input "1"
type input "18"
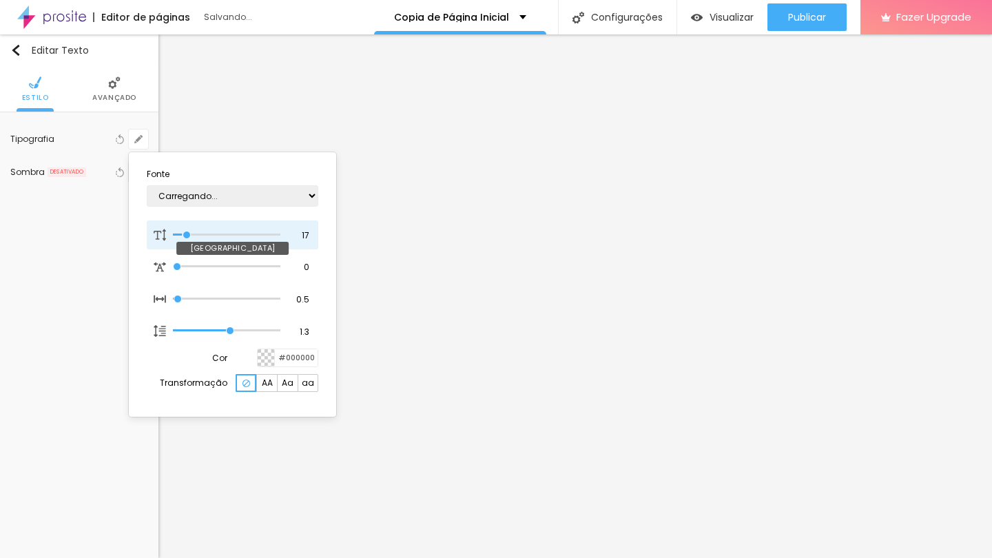
type input "1"
type input "19"
type input "1"
type input "20"
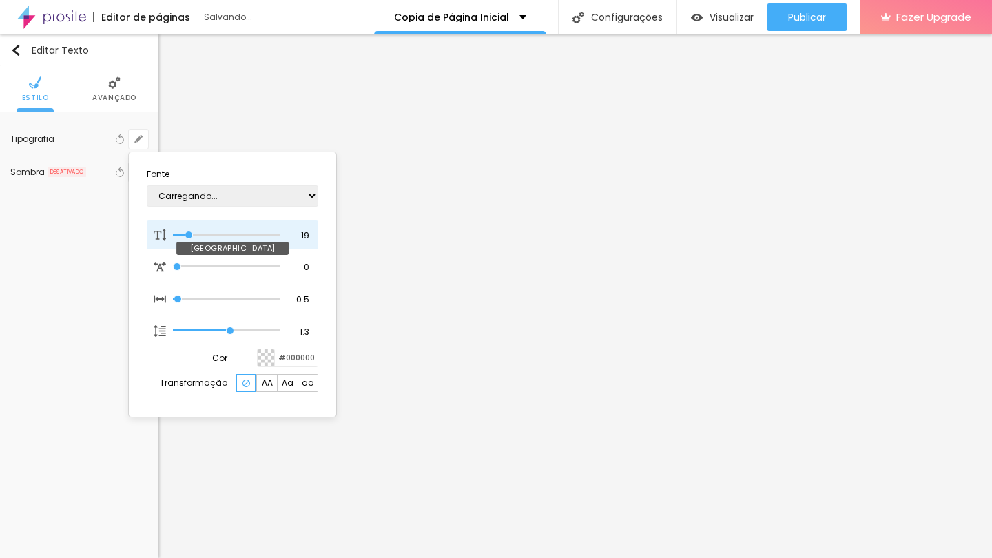
type input "20"
type input "1"
type input "21"
type input "1"
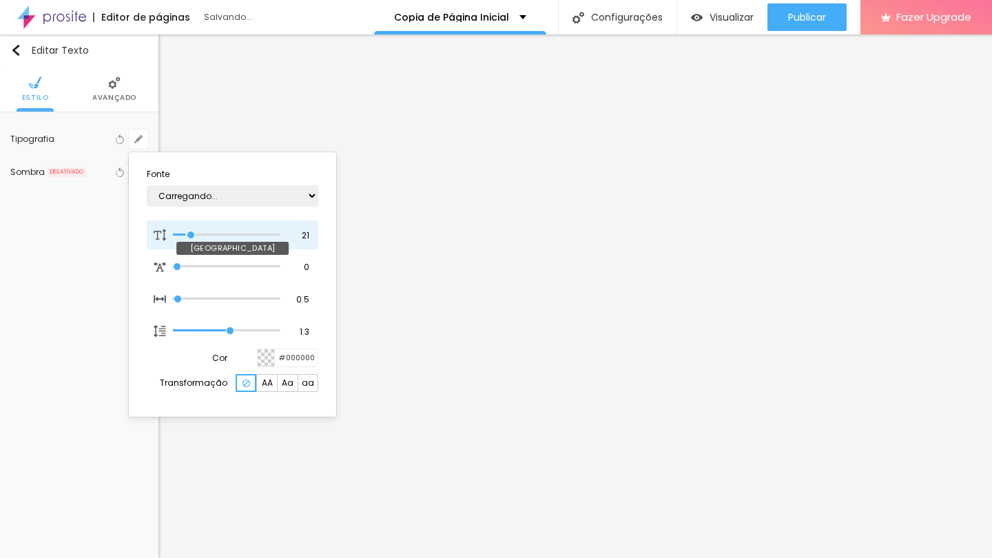
type input "22"
type input "1"
type input "23"
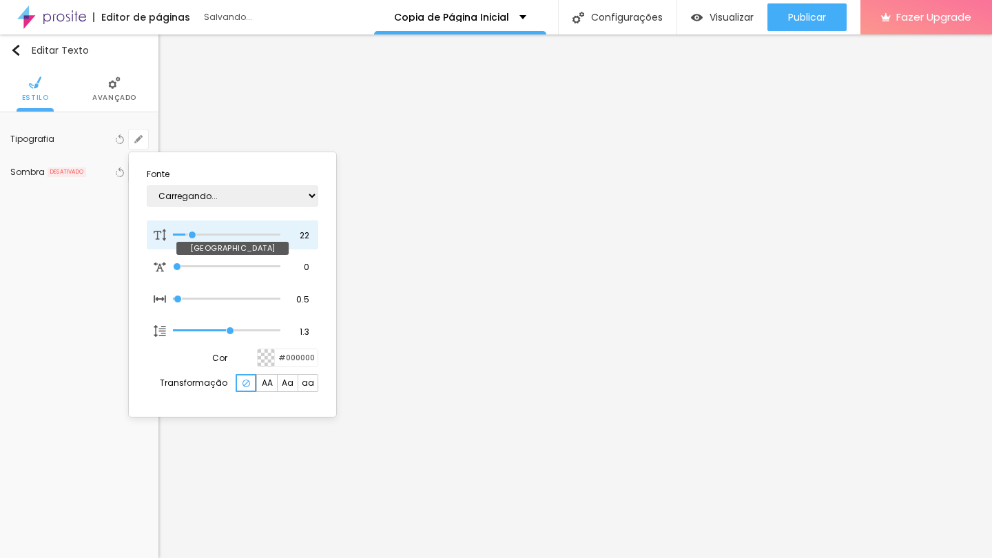
type input "1"
type input "24"
type input "1"
type input "25"
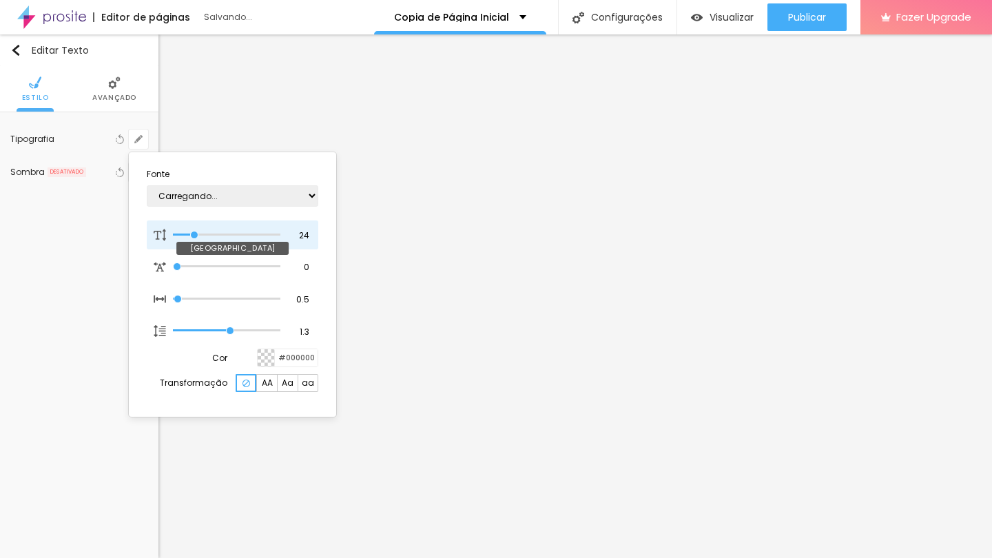
type input "25"
type input "1"
type input "24"
type input "1"
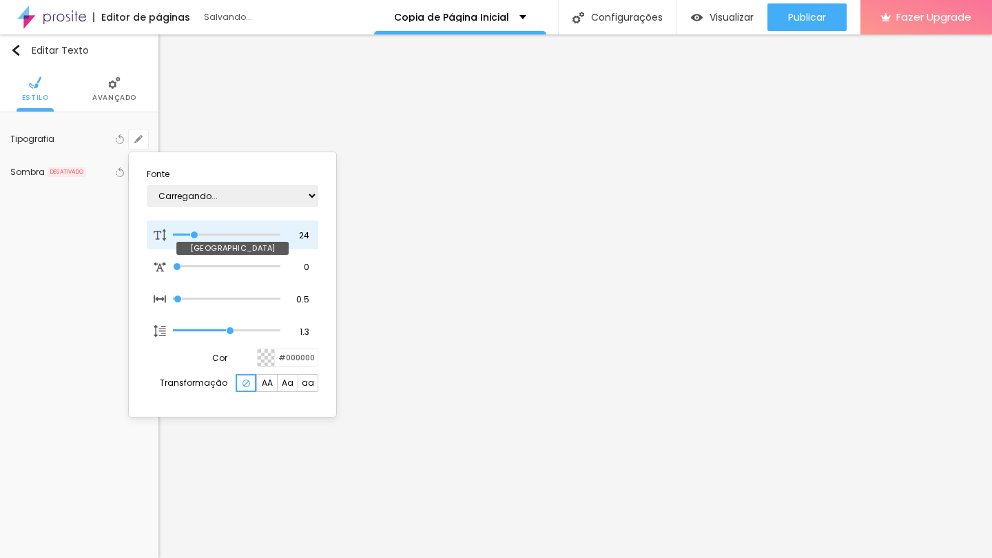
type input "23"
type input "1"
drag, startPoint x: 187, startPoint y: 229, endPoint x: 194, endPoint y: 232, distance: 7.4
type input "23"
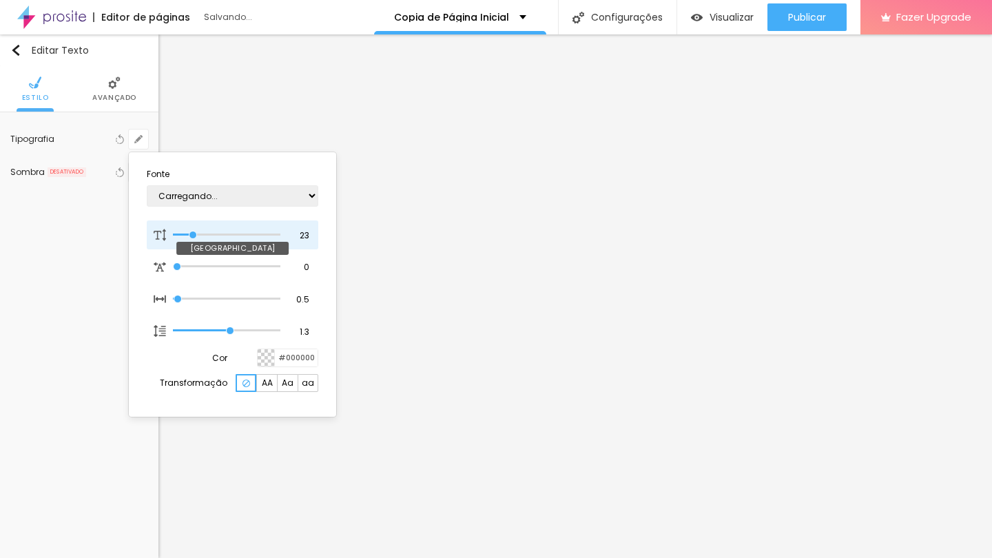
click at [194, 232] on input "range" at bounding box center [226, 234] width 107 height 7
type input "1"
click at [310, 438] on div at bounding box center [496, 279] width 992 height 558
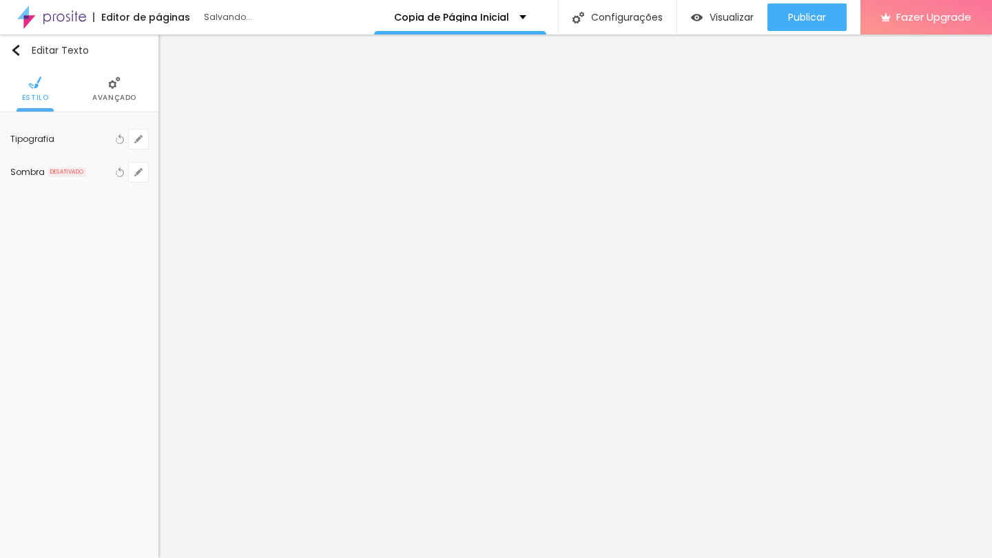
click at [125, 411] on div "Editar Texto Estilo Avançado Tipografia Voltar ao padrão Sombra DESATIVADO Volt…" at bounding box center [79, 295] width 158 height 523
click at [83, 420] on div "Editar Texto Estilo Avançado Tipografia Voltar ao padrão Sombra DESATIVADO Volt…" at bounding box center [79, 295] width 158 height 523
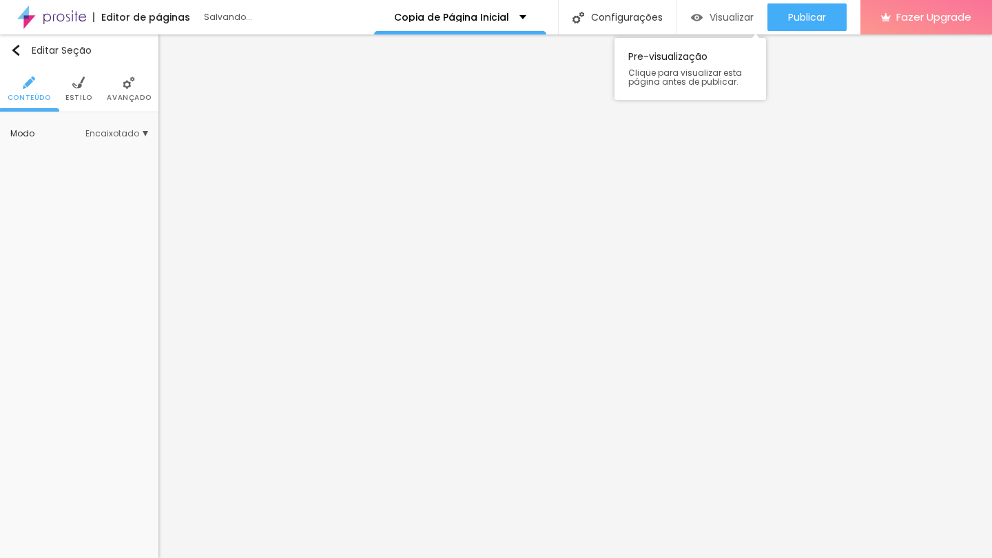
click at [697, 19] on img "button" at bounding box center [697, 18] width 12 height 12
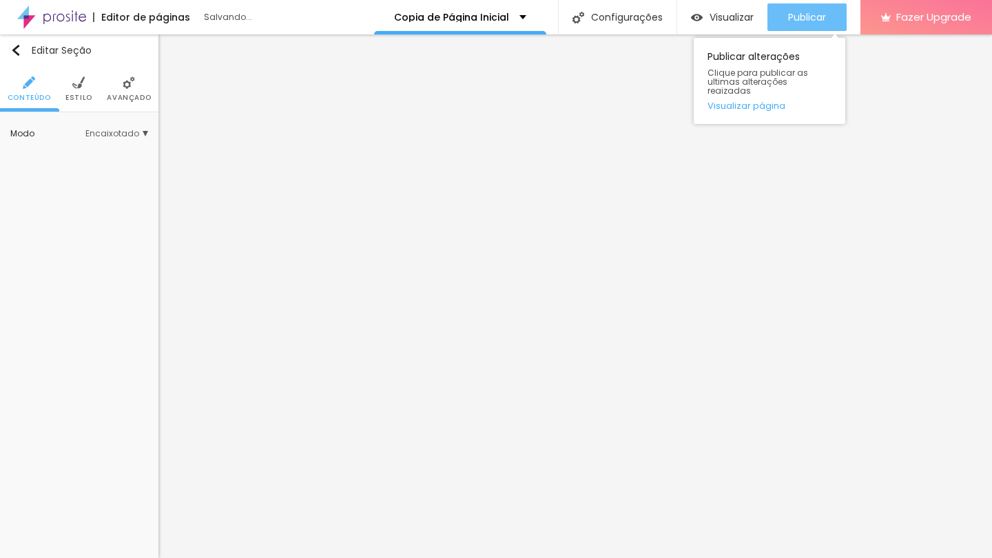
click at [790, 19] on span "Publicar" at bounding box center [807, 17] width 38 height 11
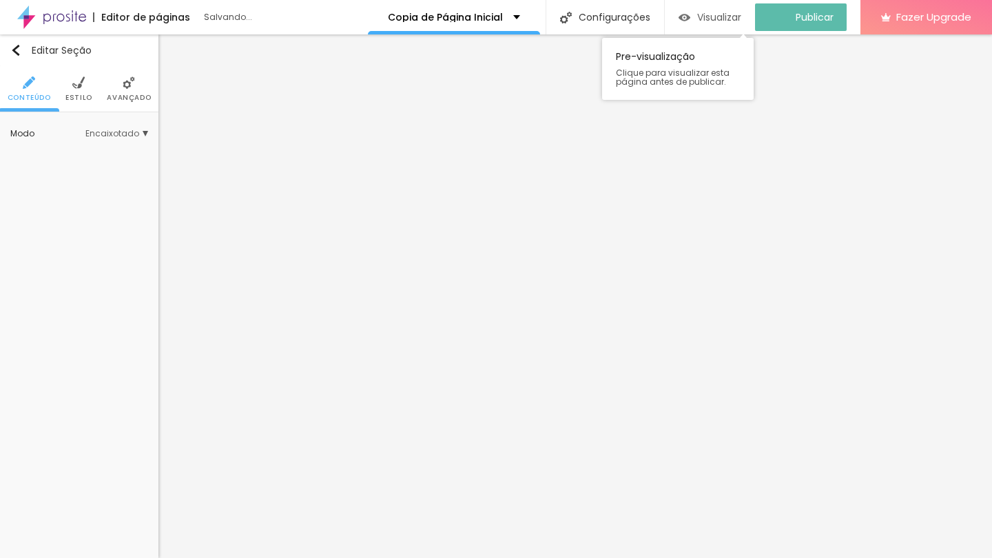
click at [731, 23] on span "Visualizar" at bounding box center [719, 17] width 44 height 11
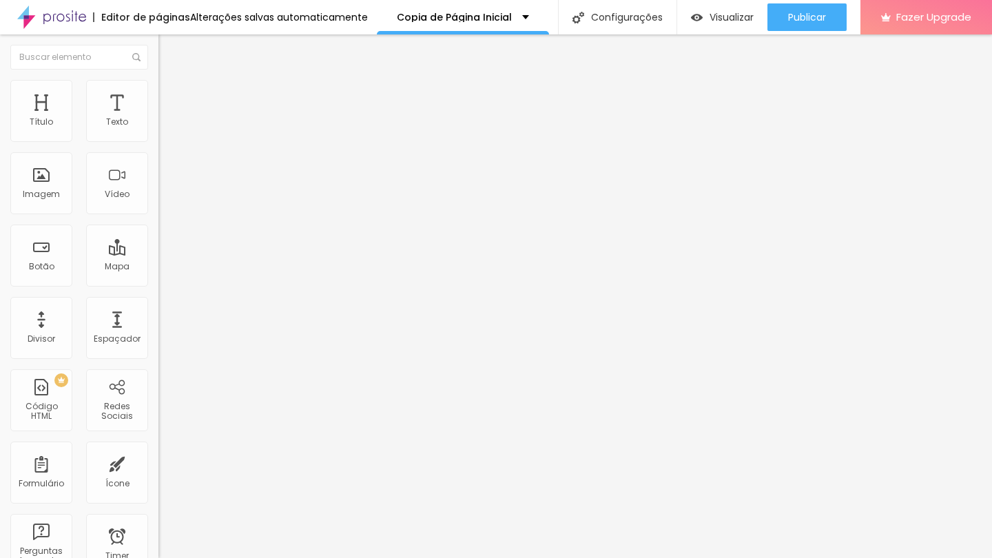
click at [158, 132] on button "button" at bounding box center [167, 125] width 19 height 14
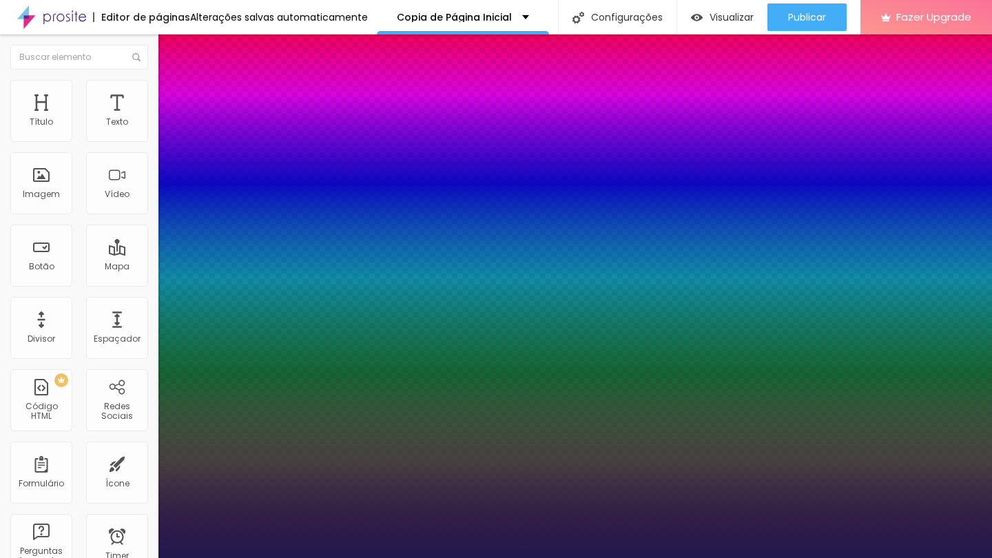
type input "1"
select select "Montserrat"
type input "1"
type input "15"
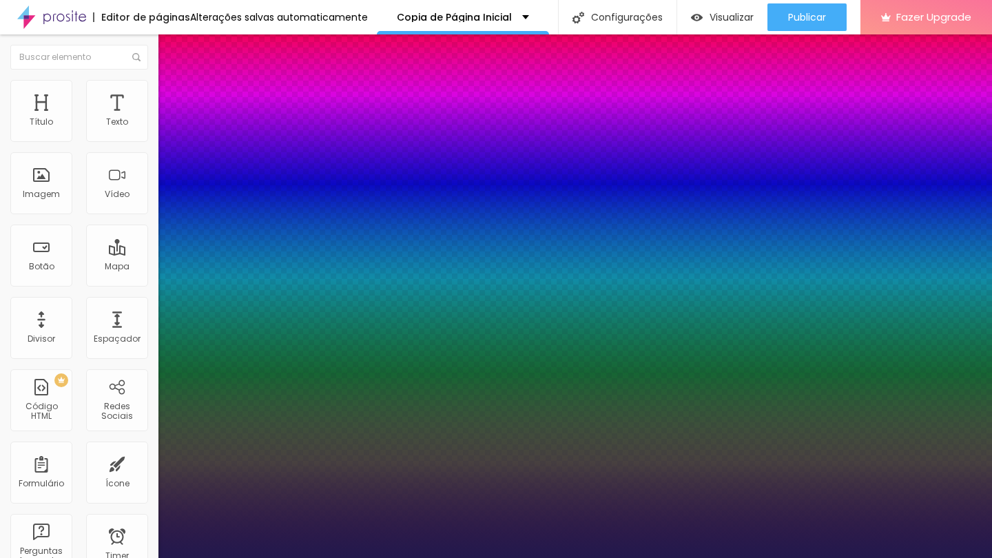
type input "1"
type input "14"
type input "1"
type input "16"
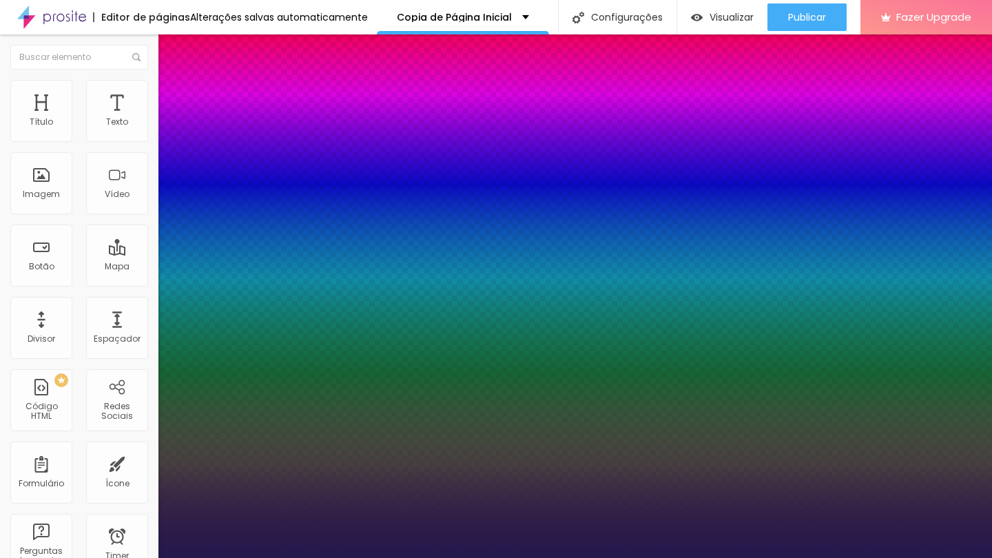
type input "16"
type input "1"
type input "17"
type input "1"
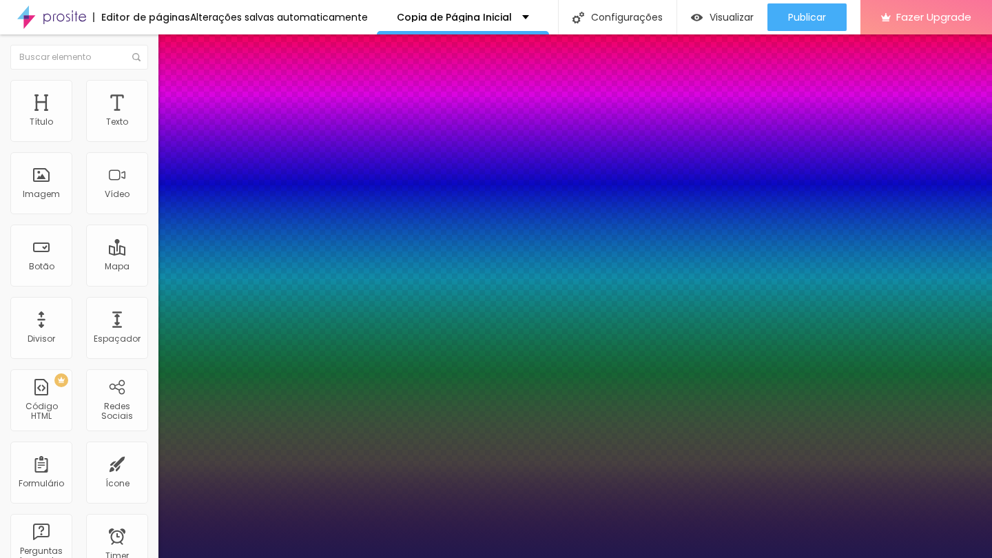
type input "18"
type input "1"
type input "19"
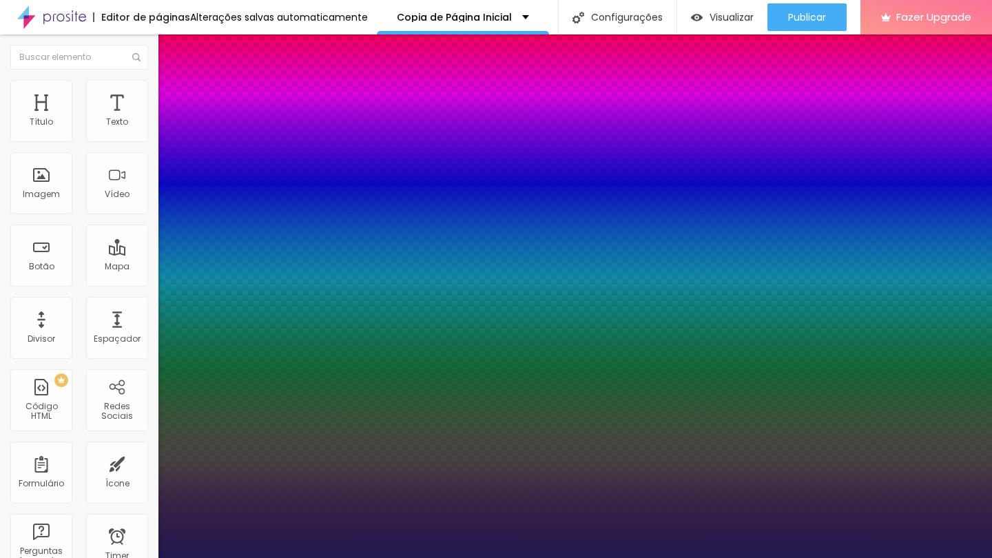
type input "1"
type input "20"
type input "1"
type input "21"
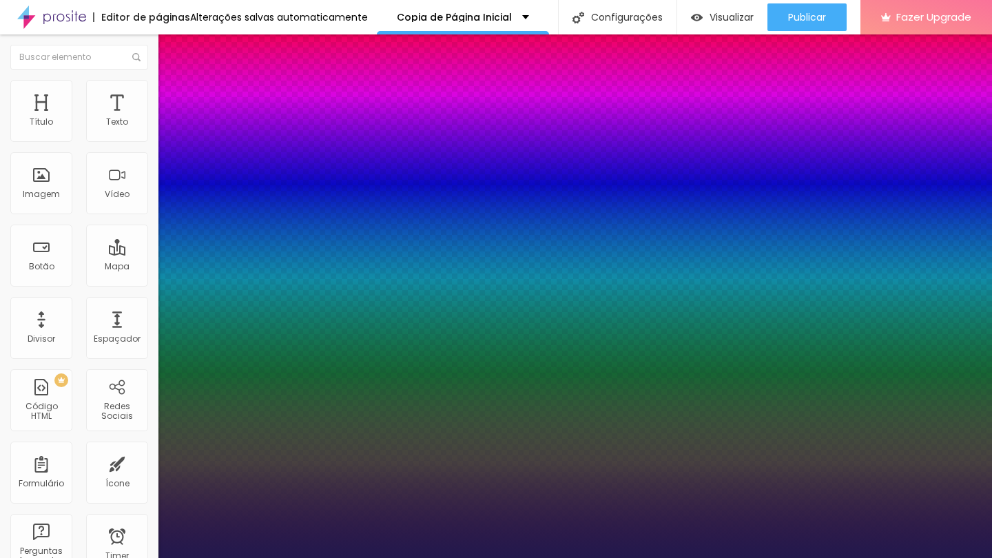
type input "21"
type input "1"
type input "22"
type input "1"
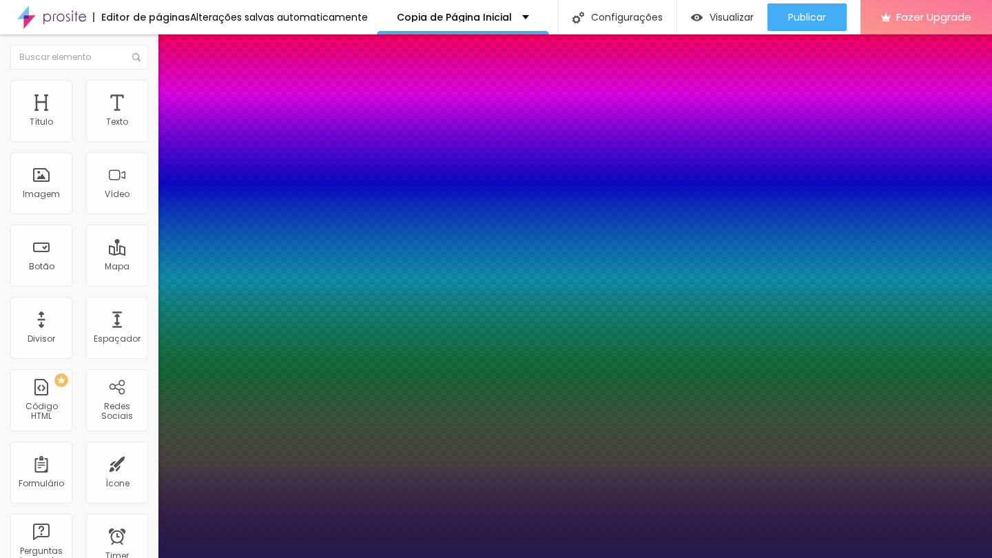
type input "23"
type input "1"
type input "24"
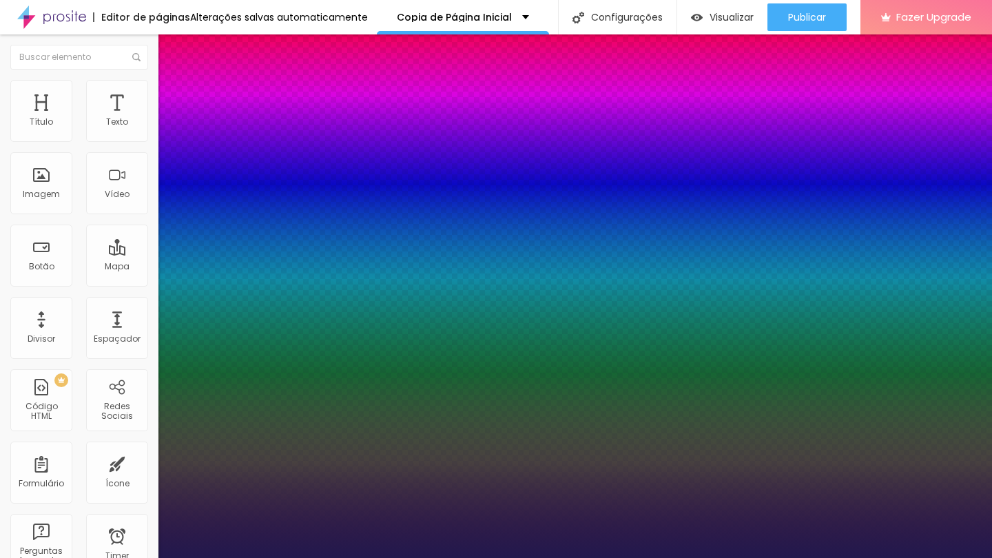
type input "1"
drag, startPoint x: 185, startPoint y: 230, endPoint x: 195, endPoint y: 231, distance: 9.7
type input "24"
click at [402, 557] on div at bounding box center [496, 558] width 992 height 0
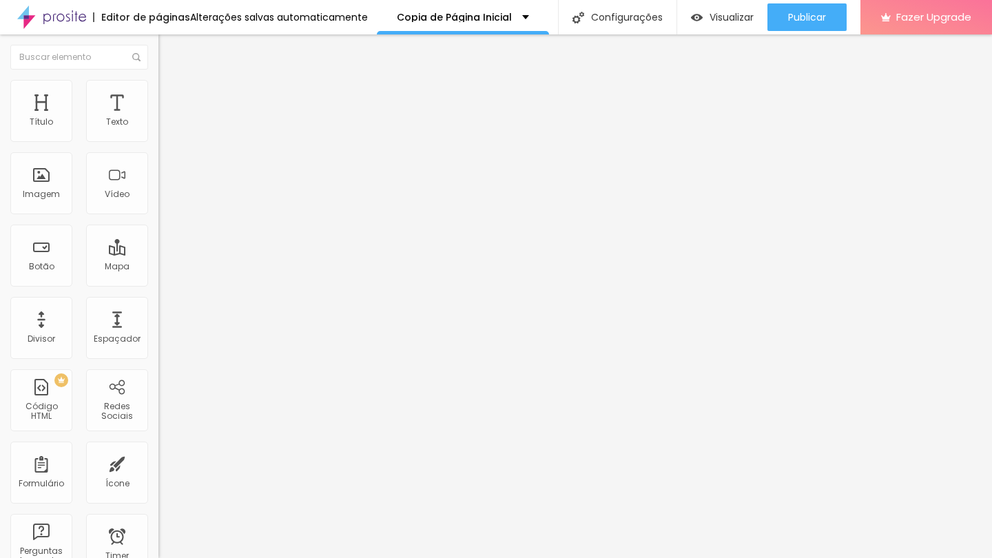
click at [164, 128] on icon "button" at bounding box center [168, 124] width 8 height 8
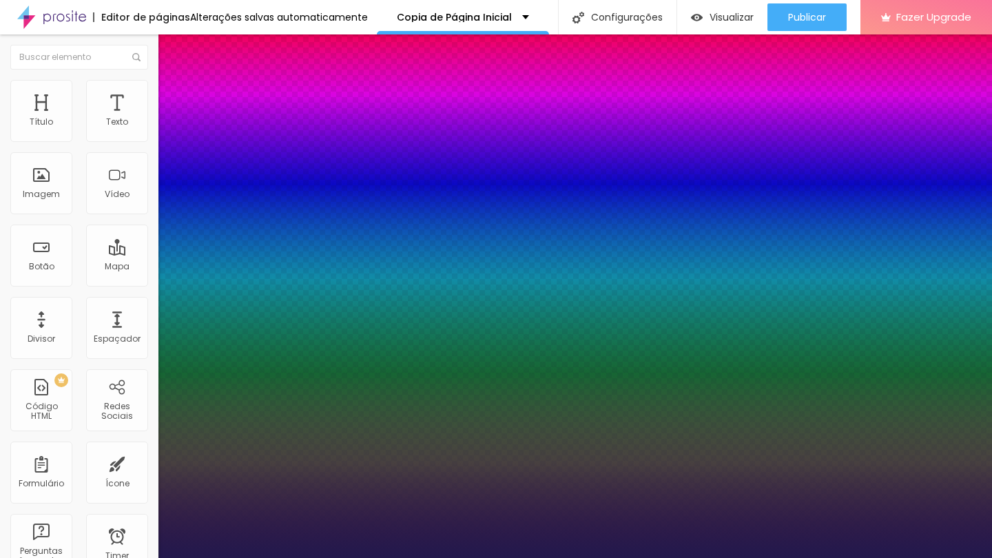
type input "1"
click at [91, 557] on div at bounding box center [496, 558] width 992 height 0
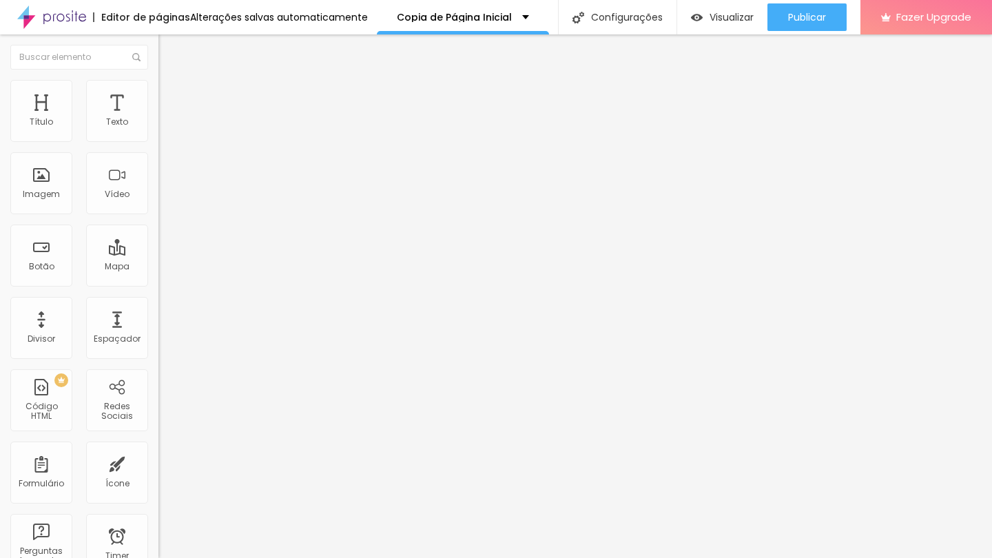
click at [158, 331] on div "Editar Texto Estilo Avançado Tipografia Voltar ao padrão Sombra DESATIVADO Volt…" at bounding box center [237, 295] width 158 height 523
click at [158, 132] on button "button" at bounding box center [167, 125] width 19 height 14
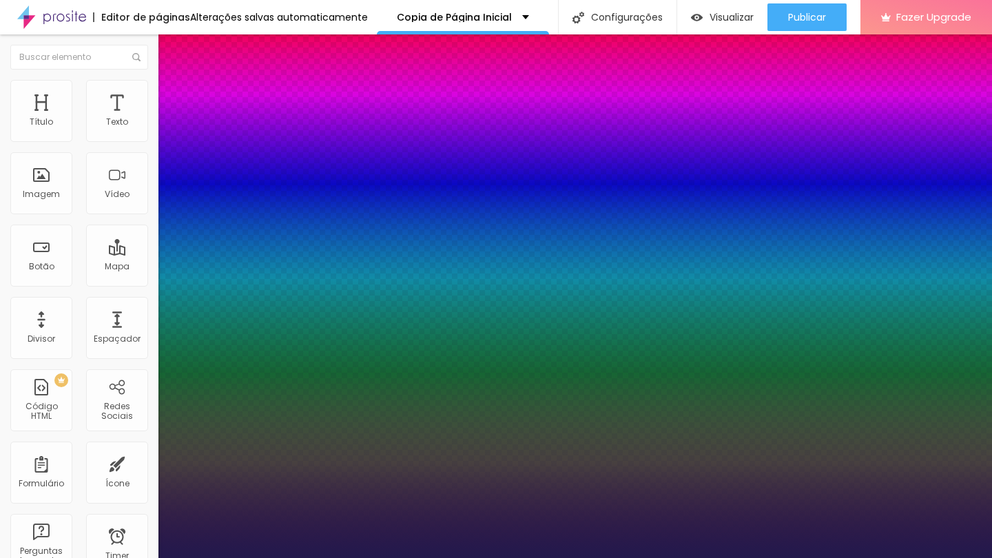
type input "1"
select select "Montserrat"
type input "1"
type input "14"
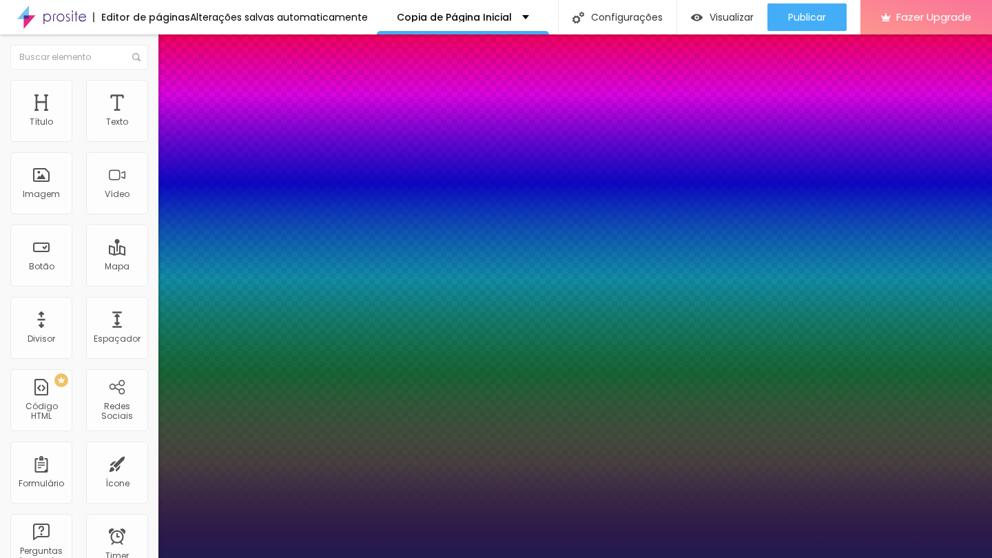
type input "1"
type input "15"
type input "1"
type input "16"
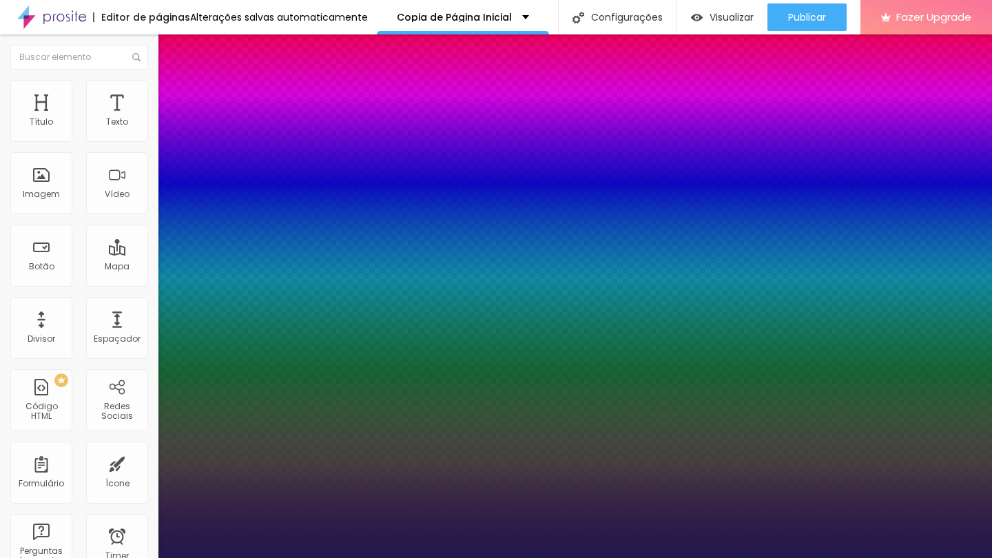
type input "16"
type input "1"
type input "17"
type input "1"
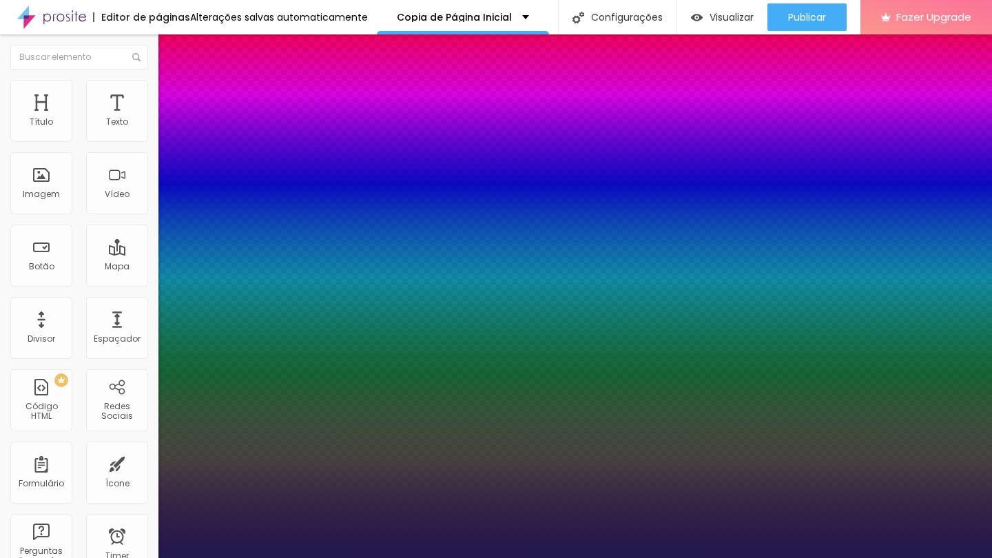
type input "18"
type input "1"
type input "19"
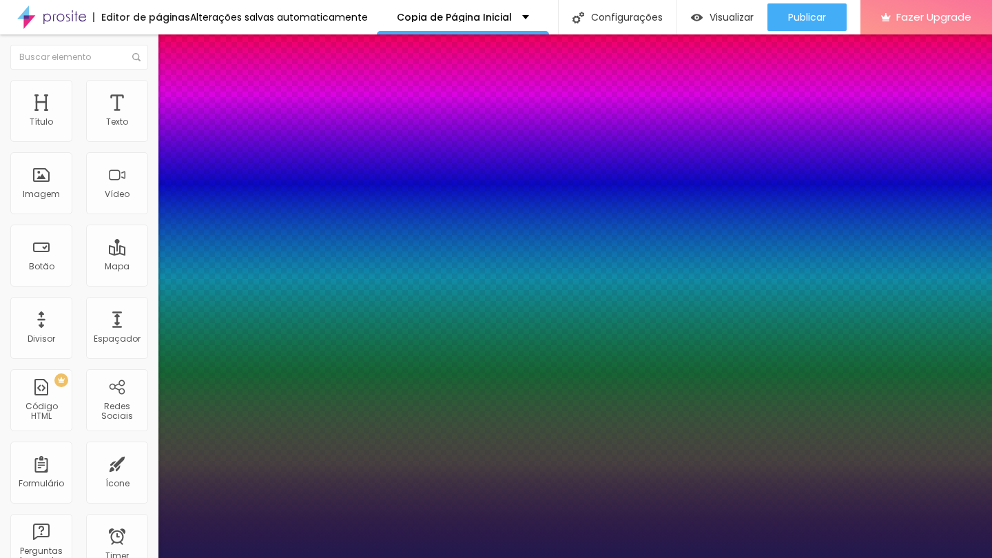
type input "1"
type input "20"
type input "1"
type input "21"
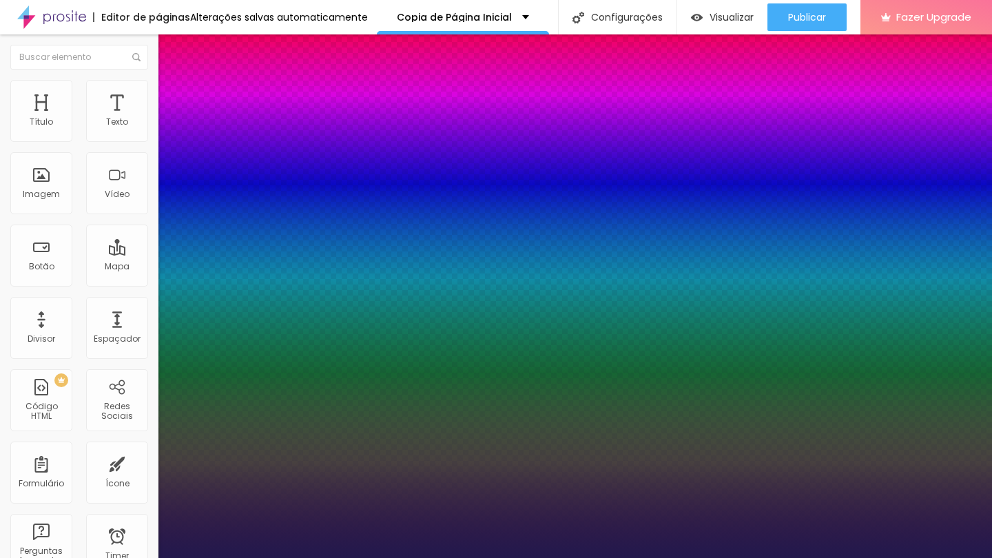
type input "21"
type input "1"
type input "22"
type input "1"
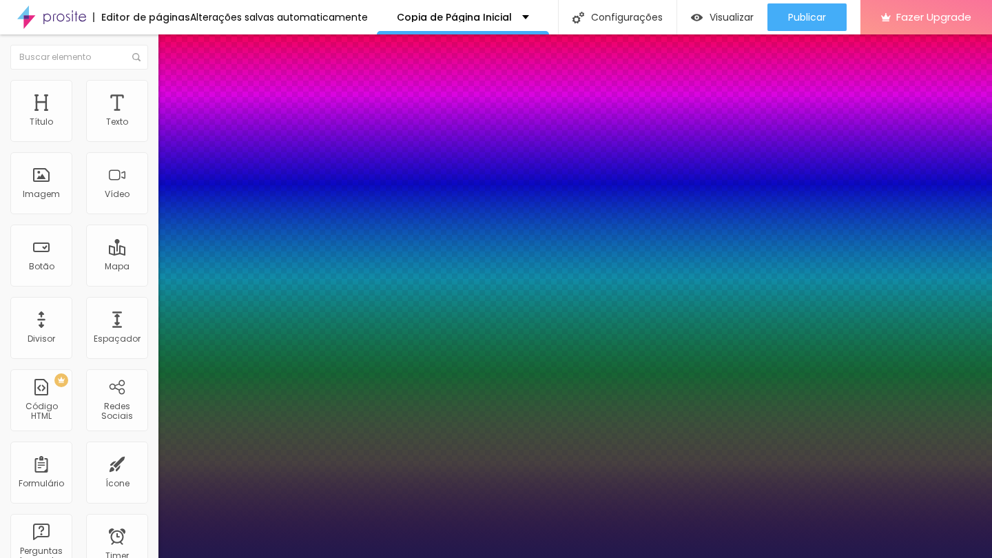
type input "23"
type input "1"
type input "24"
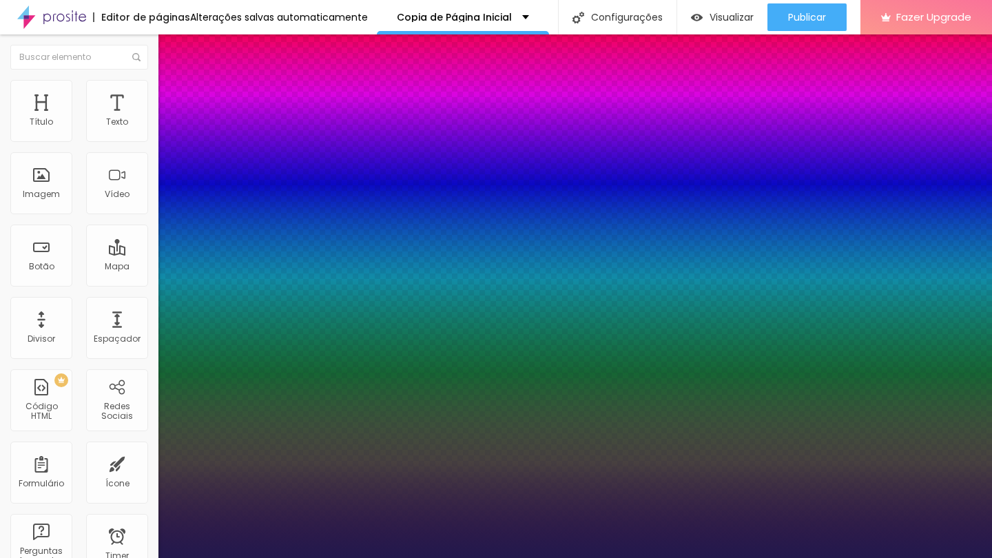
type input "1"
type input "25"
type input "1"
type input "26"
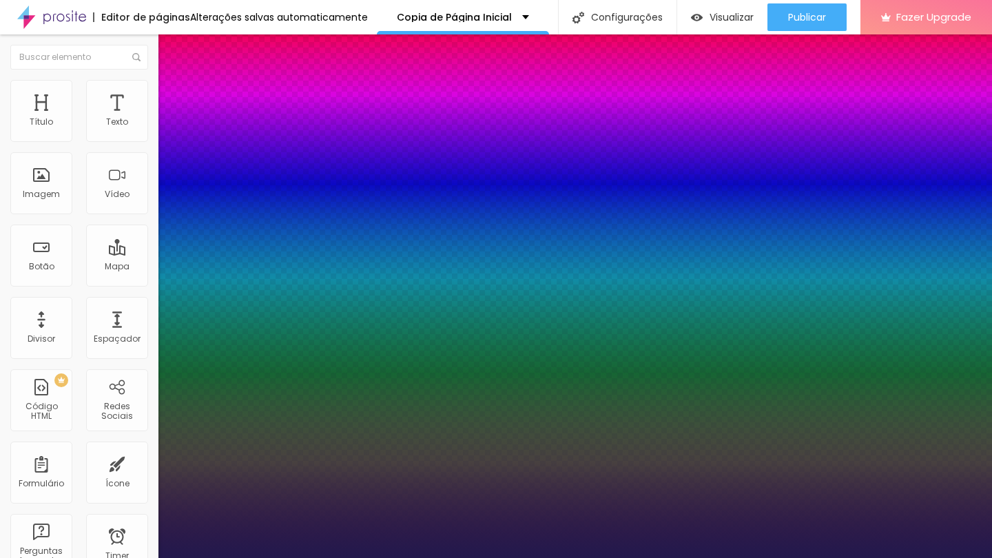
type input "26"
type input "1"
type input "27"
type input "1"
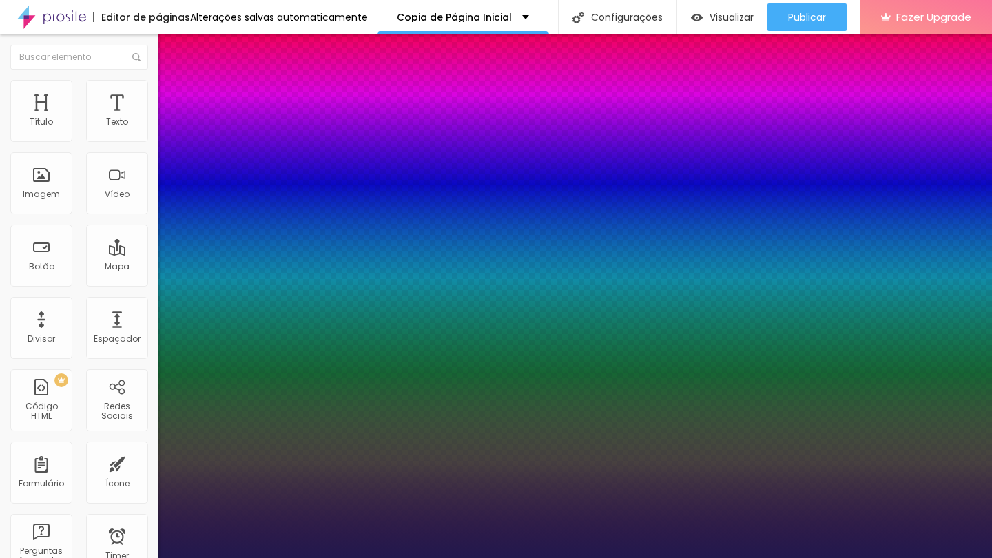
type input "28"
type input "1"
type input "29"
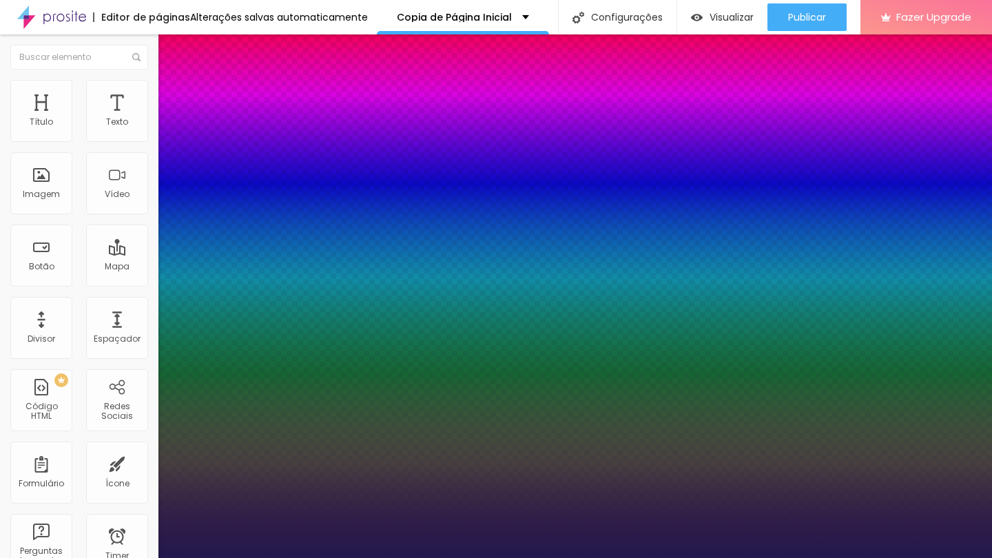
type input "1"
type input "28"
type input "1"
type input "27"
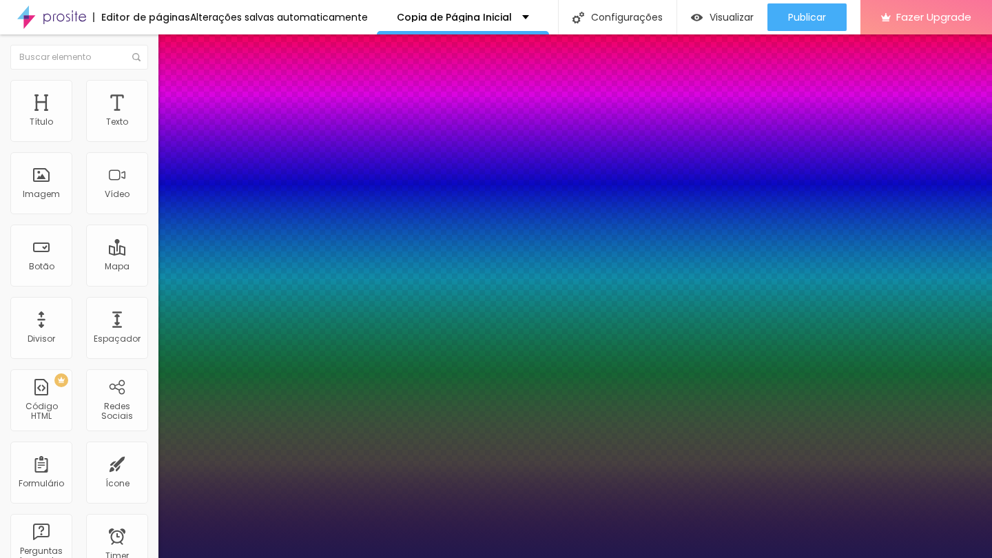
type input "27"
type input "1"
type input "26"
type input "1"
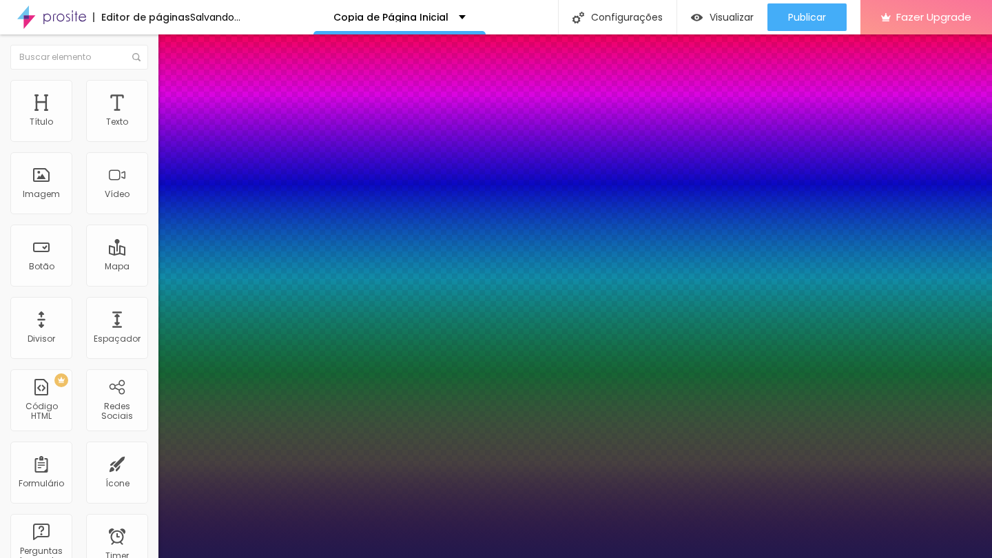
type input "25"
type input "1"
type input "24"
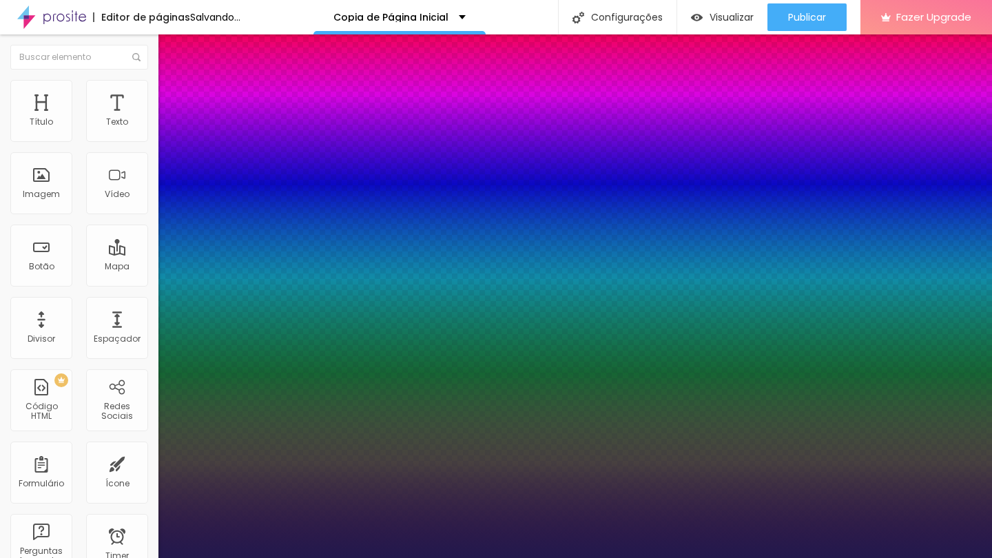
type input "1"
drag, startPoint x: 184, startPoint y: 231, endPoint x: 194, endPoint y: 234, distance: 10.7
type input "24"
type input "1"
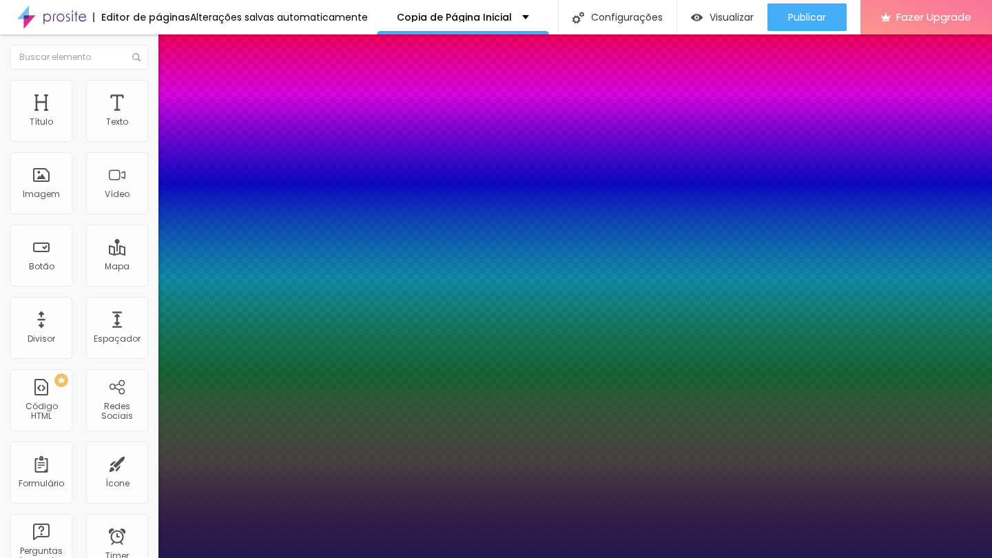
type input "22"
type input "1"
type input "22"
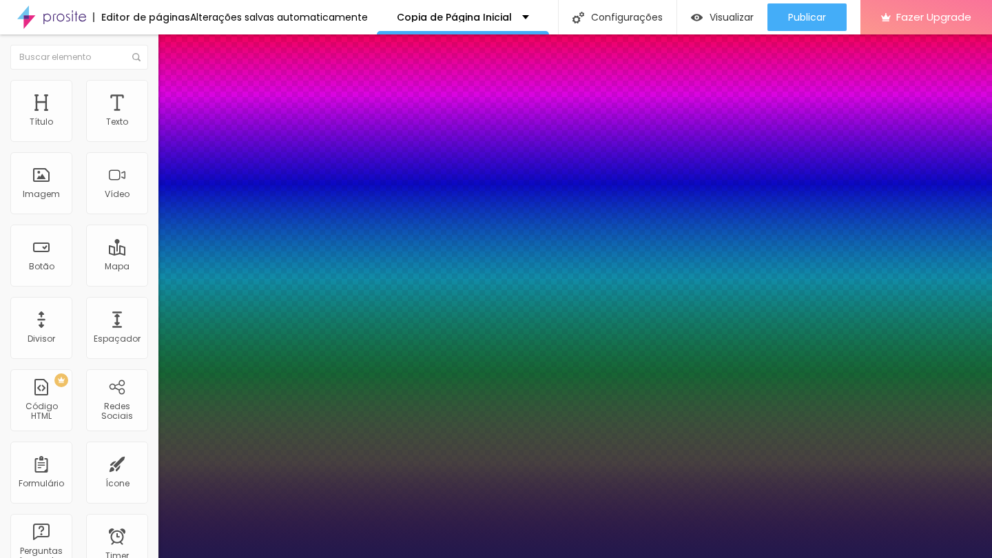
click at [788, 557] on div at bounding box center [496, 558] width 992 height 0
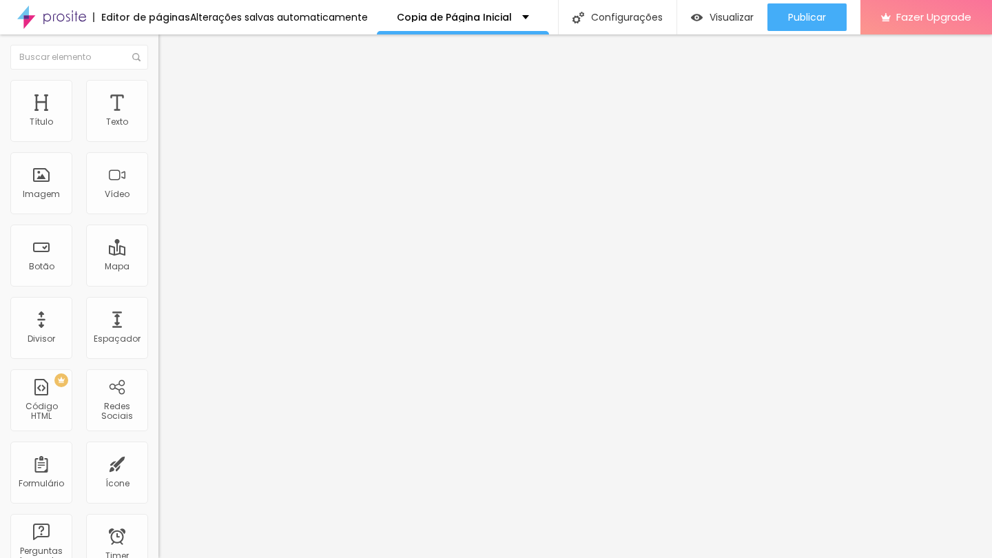
click at [158, 132] on button "button" at bounding box center [167, 125] width 19 height 14
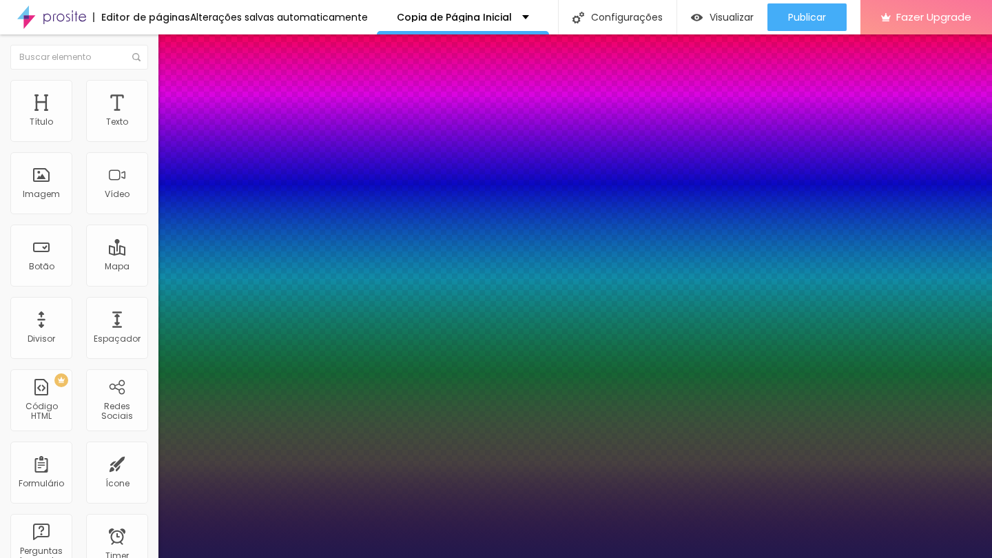
type input "1"
select select "Montserrat"
type input "1"
type input "18"
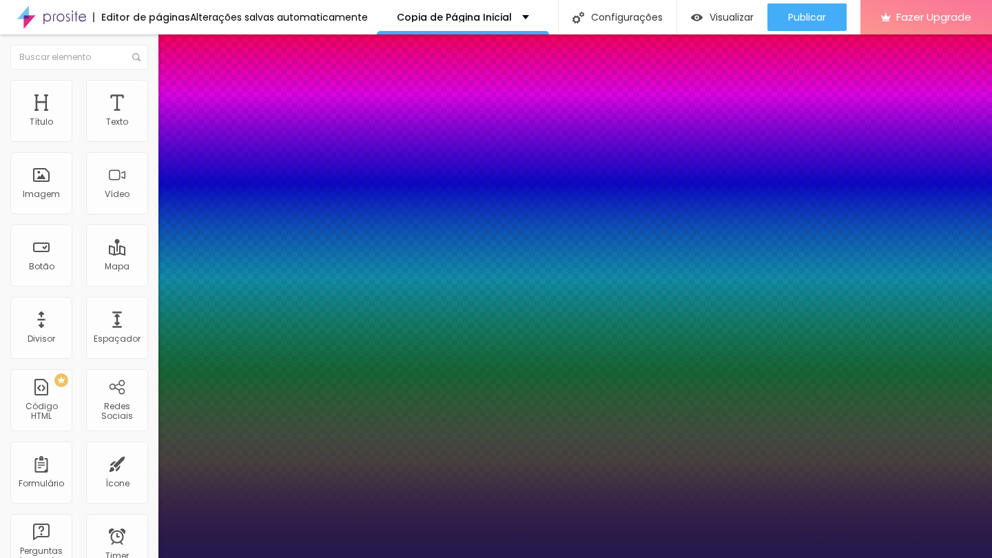
type input "1"
type input "19"
type input "1"
type input "20"
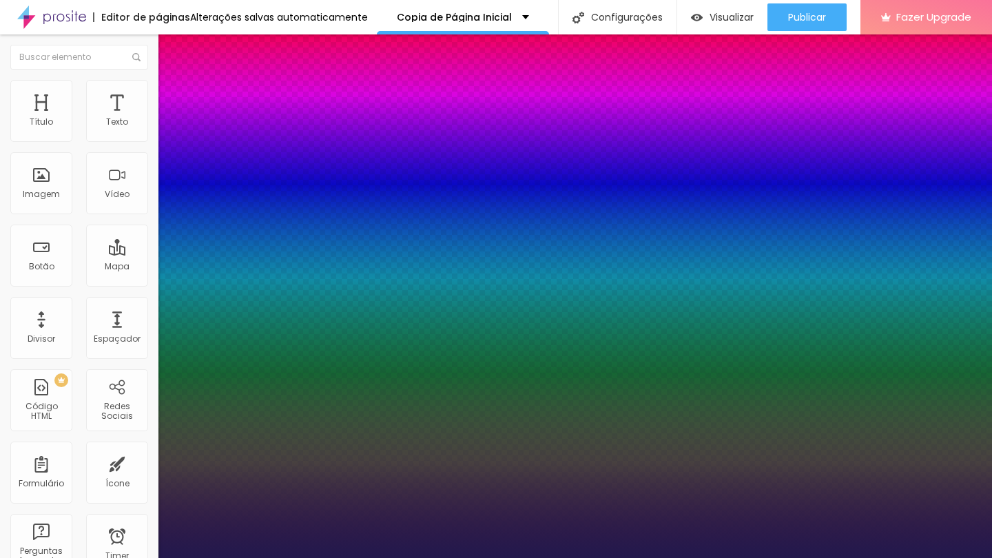
type input "20"
type input "1"
type input "21"
type input "1"
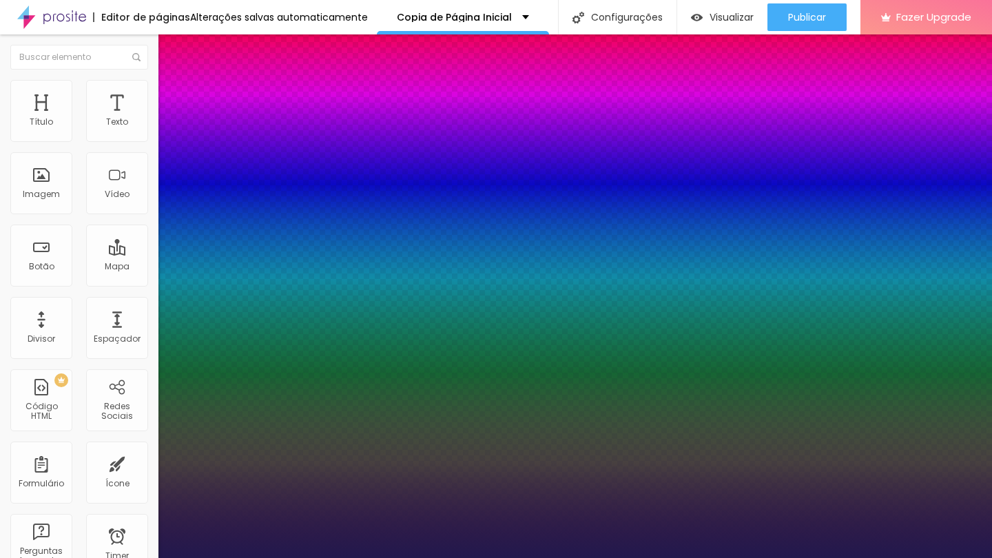
type input "22"
type input "1"
type input "21"
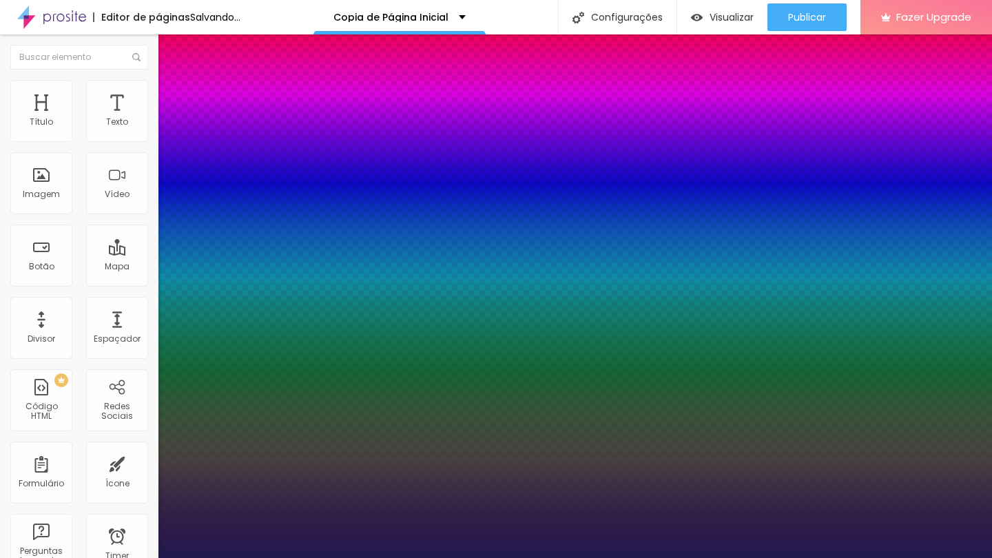
type input "1"
type input "20"
type input "1"
type input "21"
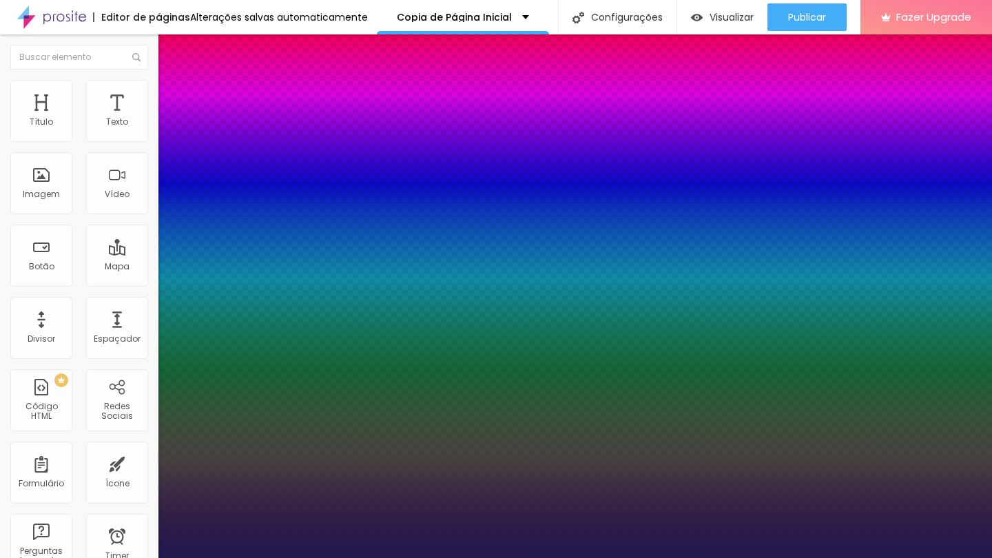
type input "21"
type input "1"
type input "22"
type input "1"
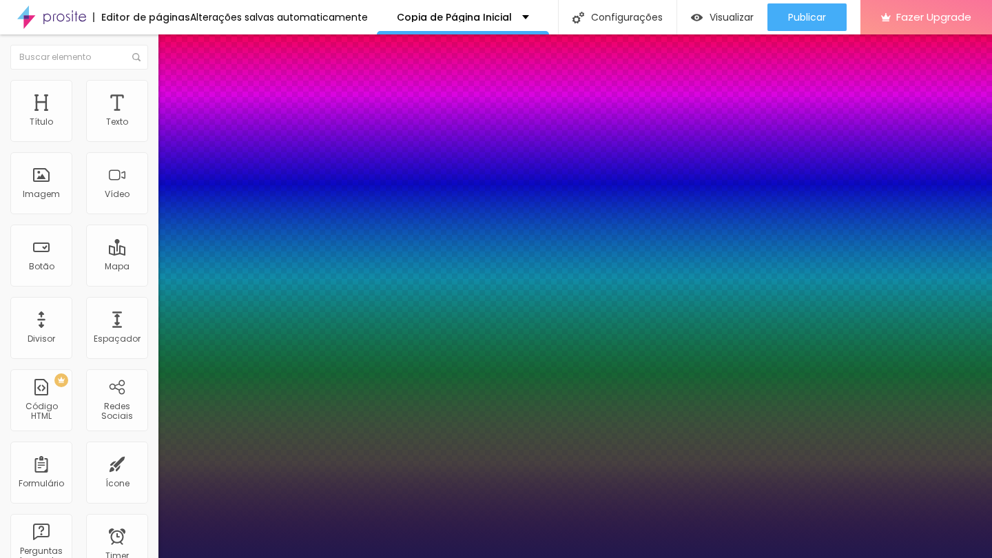
type input "23"
type input "1"
type input "23"
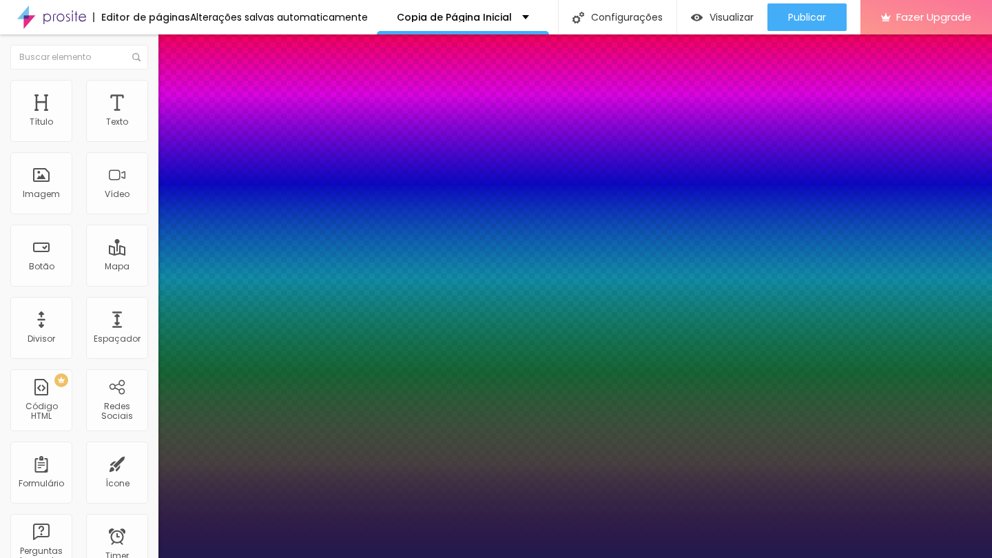
click at [72, 557] on div at bounding box center [496, 558] width 992 height 0
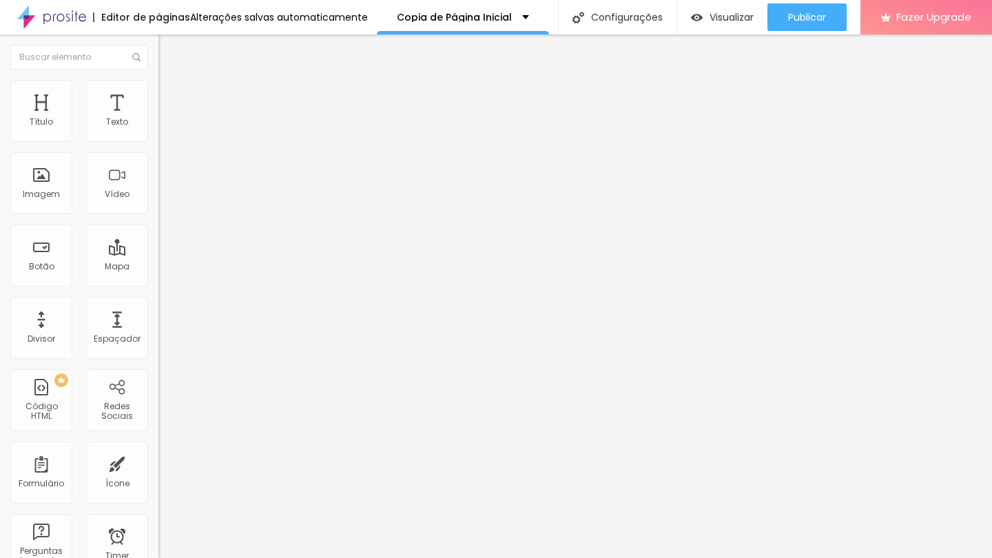
click at [158, 324] on div "Editar Texto Estilo Avançado Tipografia Voltar ao padrão Sombra DESATIVADO Volt…" at bounding box center [237, 295] width 158 height 523
click at [158, 206] on span "4:3 Standard" at bounding box center [186, 200] width 56 height 12
click at [158, 244] on span "Vertical 1" at bounding box center [176, 238] width 37 height 12
click at [158, 79] on ul "Conteúdo Estilo Avançado" at bounding box center [237, 86] width 158 height 41
click at [158, 80] on li "Estilo" at bounding box center [237, 87] width 158 height 14
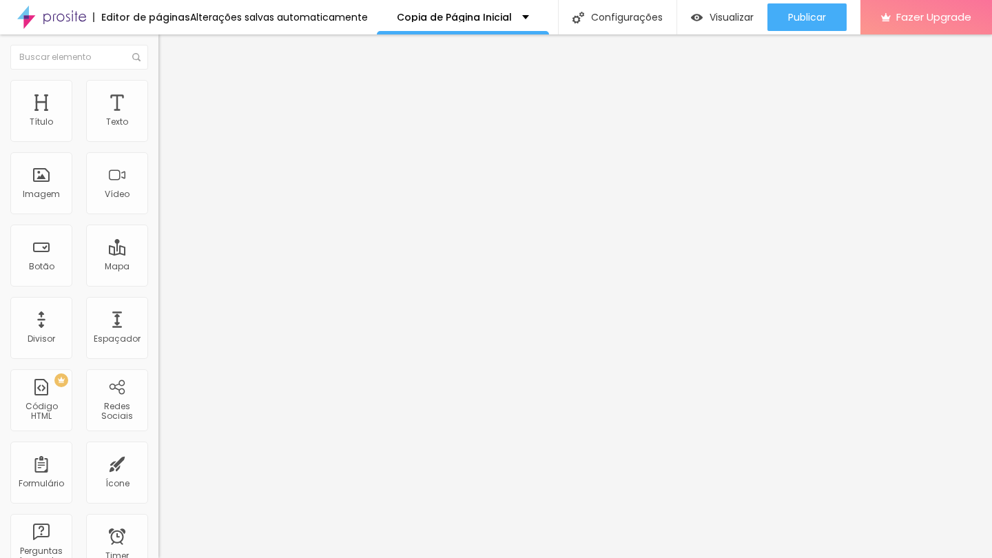
type input "99"
type input "98"
type input "96"
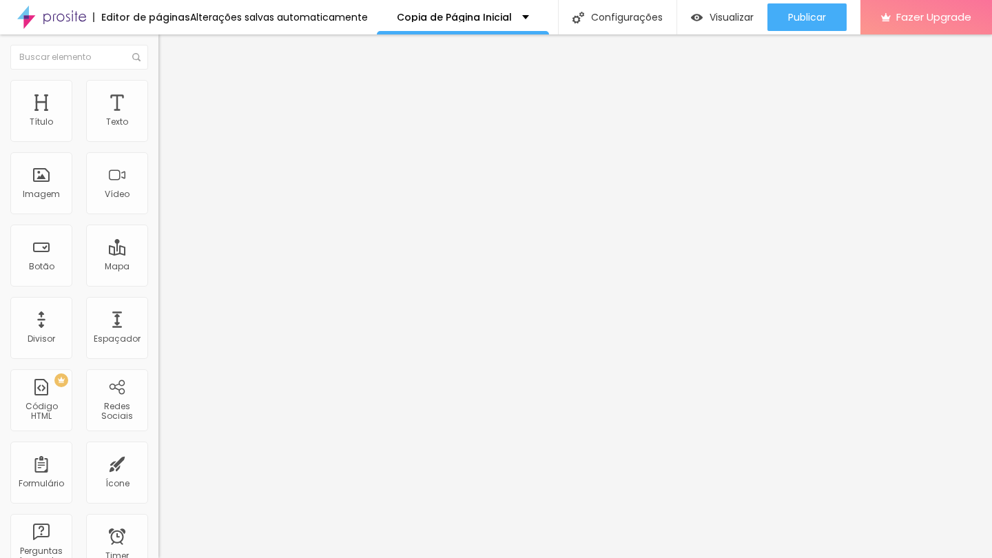
type input "96"
type input "95"
type input "94"
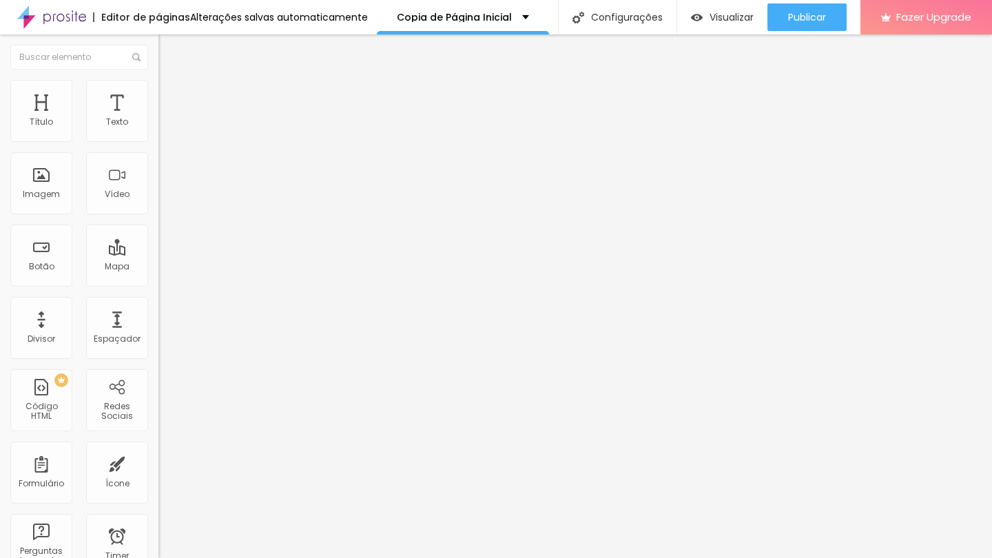
type input "93"
type input "92"
type input "91"
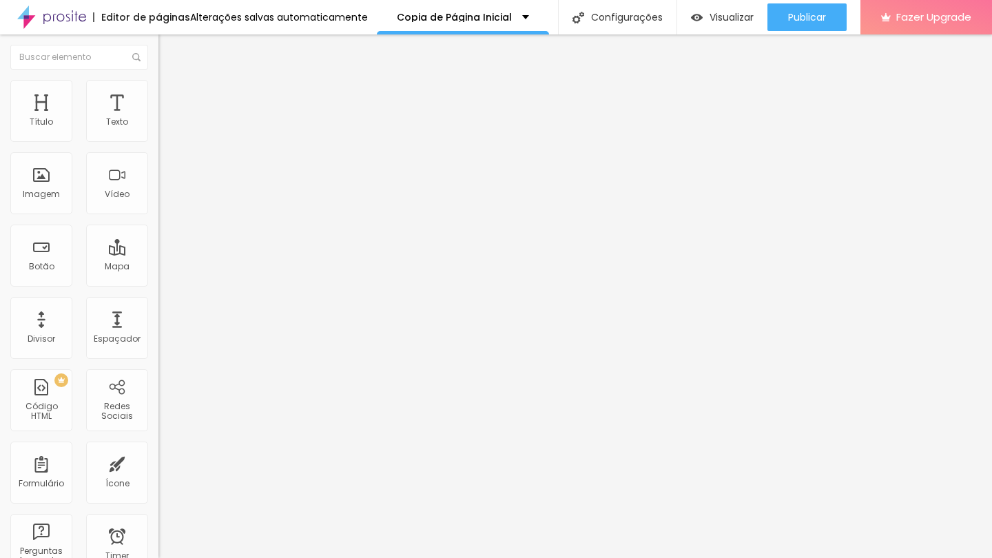
type input "91"
type input "90"
type input "89"
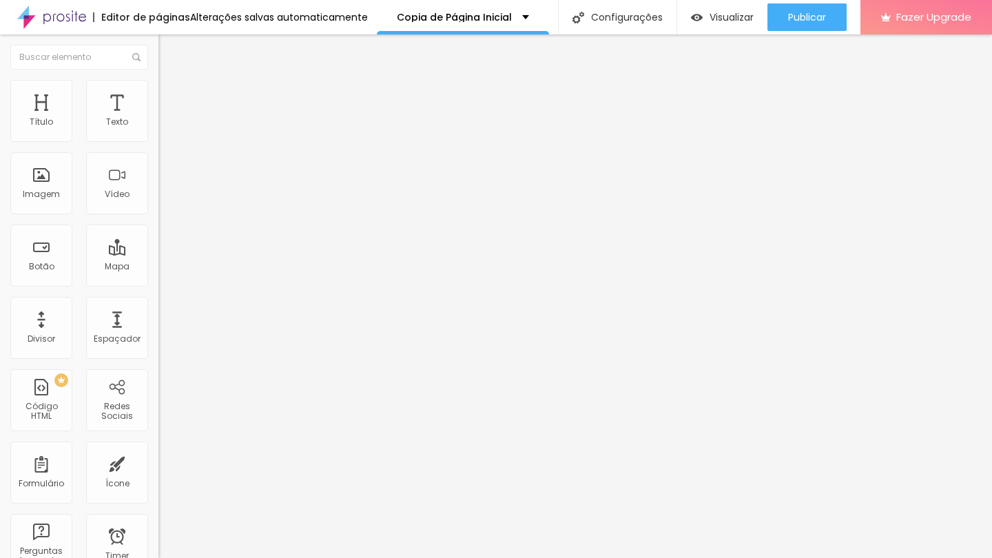
type input "88"
type input "87"
type input "86"
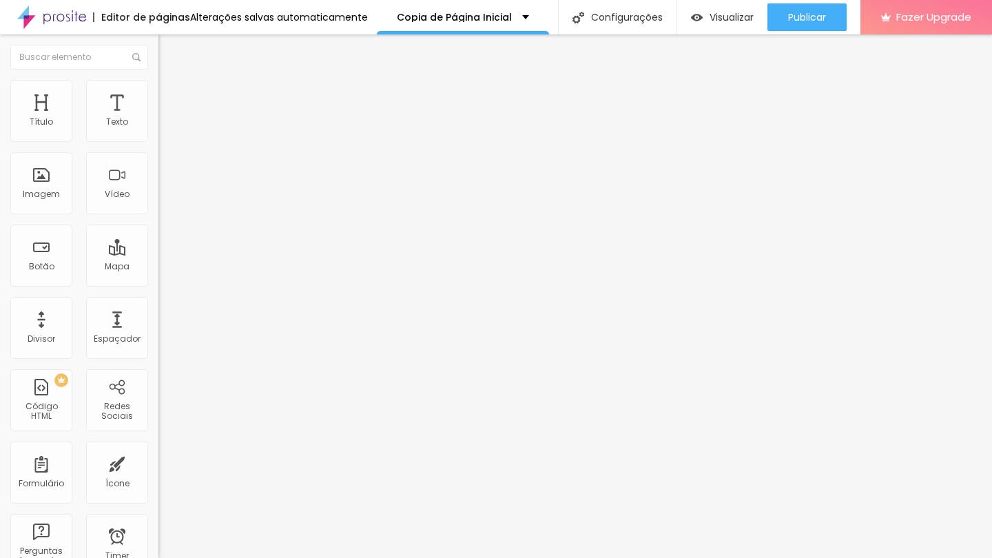
type input "86"
type input "85"
type input "84"
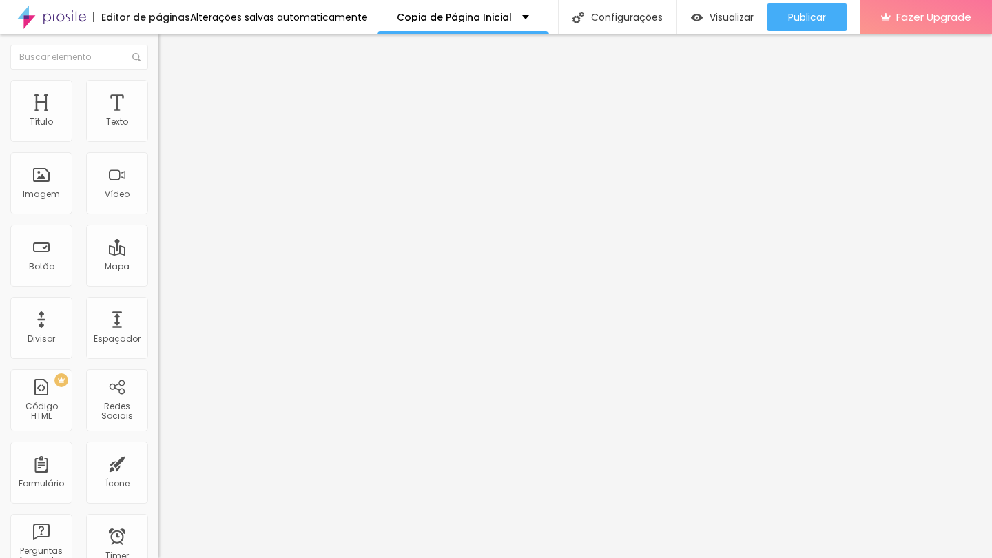
type input "83"
type input "82"
type input "81"
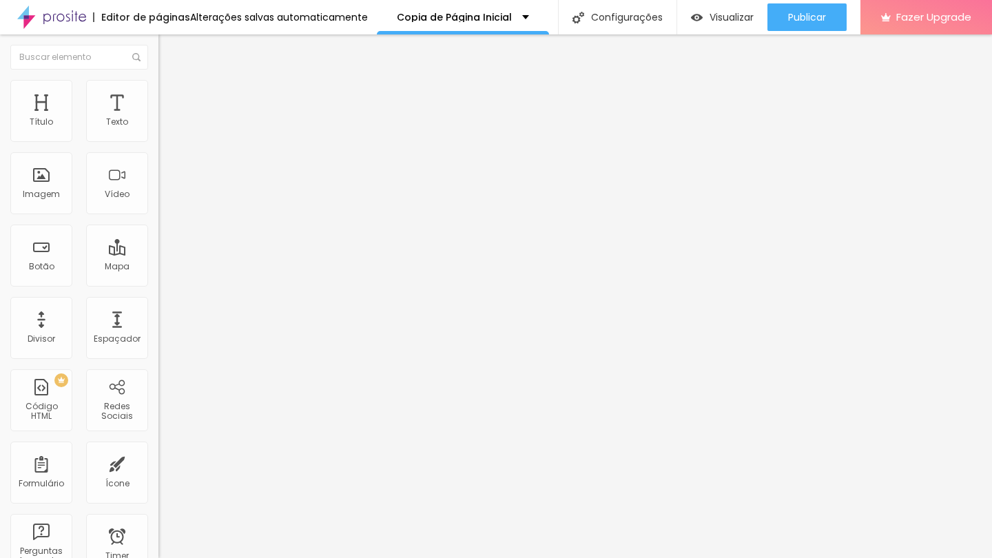
type input "81"
type input "82"
type input "83"
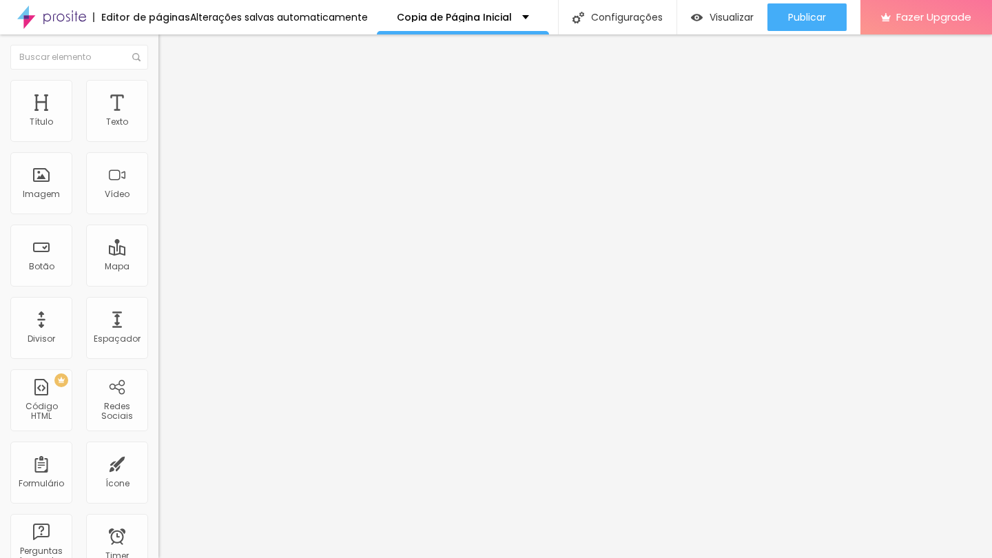
type input "84"
type input "85"
type input "86"
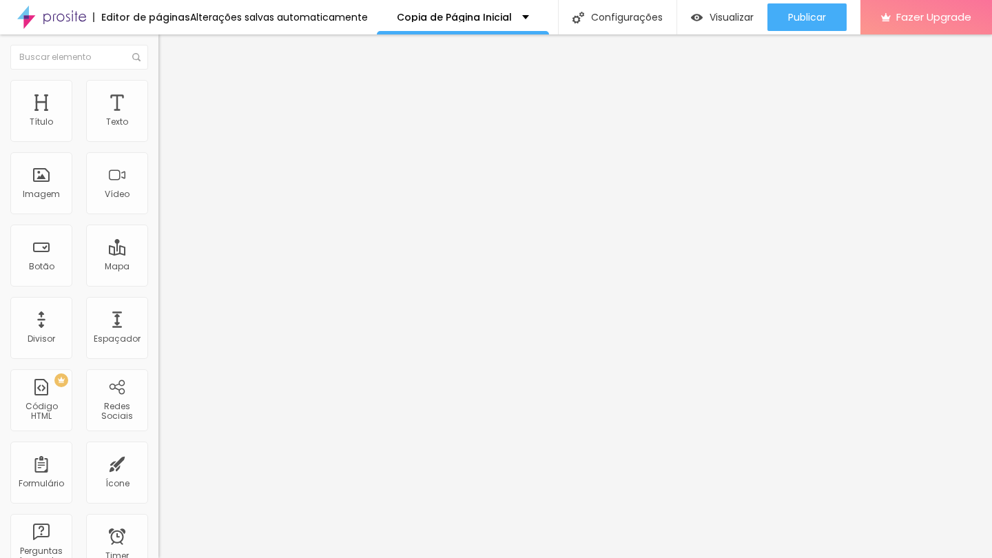
type input "86"
type input "87"
type input "88"
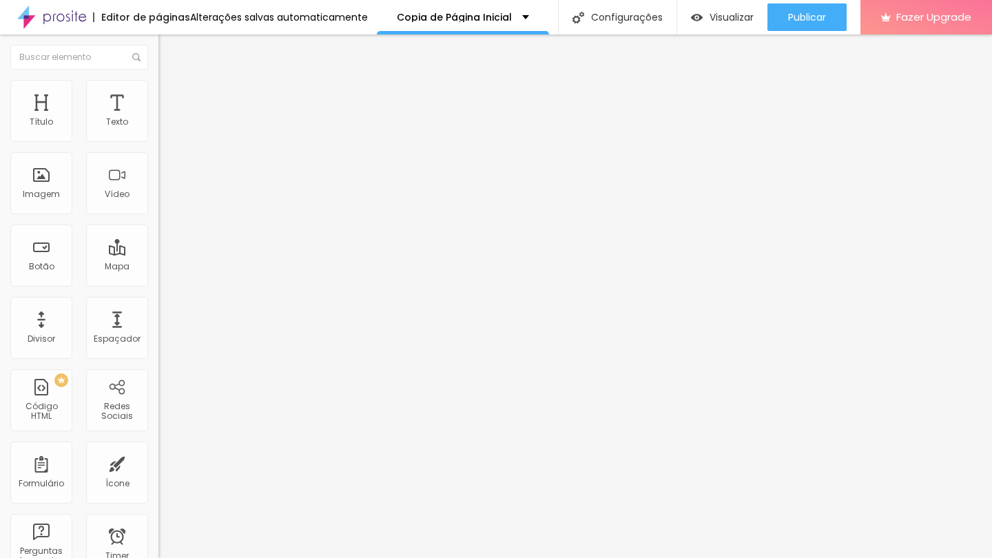
type input "89"
drag, startPoint x: 143, startPoint y: 154, endPoint x: 123, endPoint y: 154, distance: 20.7
type input "89"
click at [158, 141] on input "range" at bounding box center [202, 135] width 89 height 11
click at [158, 85] on img at bounding box center [164, 86] width 12 height 12
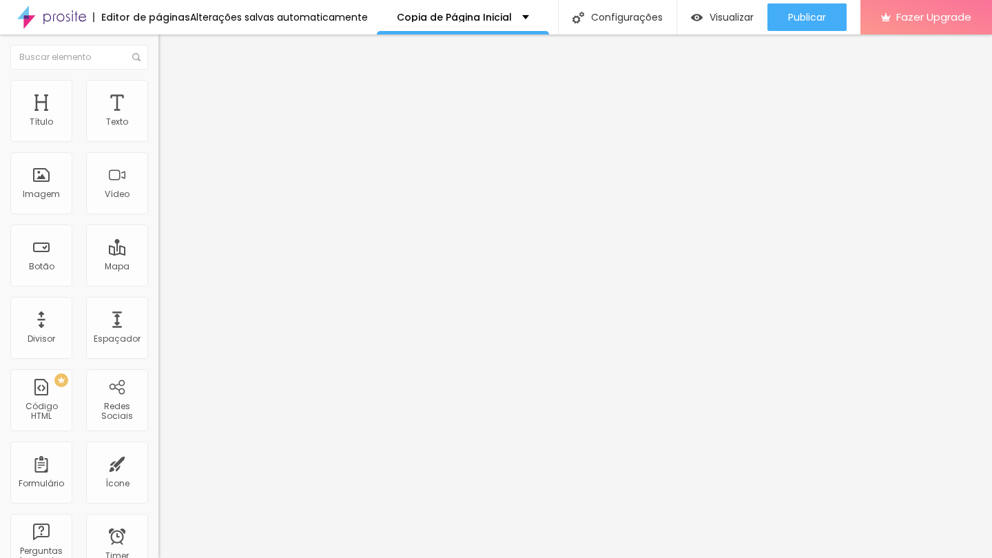
type input "99"
type input "98"
drag, startPoint x: 145, startPoint y: 151, endPoint x: 123, endPoint y: 148, distance: 22.2
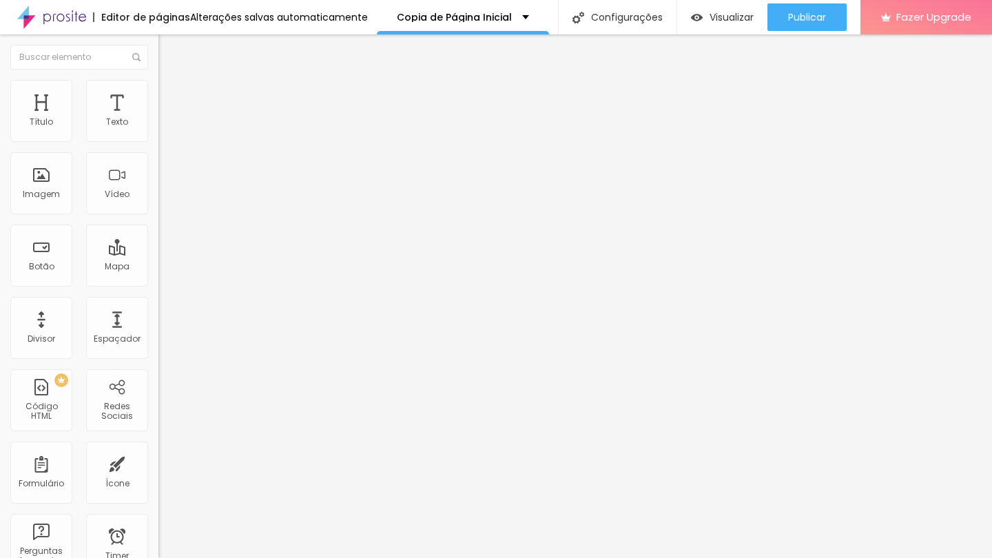
click at [158, 141] on input "range" at bounding box center [202, 135] width 89 height 11
click at [158, 395] on div "Editar Vídeo Conteúdo Estilo Avançado Tamanho 89 px %" at bounding box center [237, 295] width 158 height 523
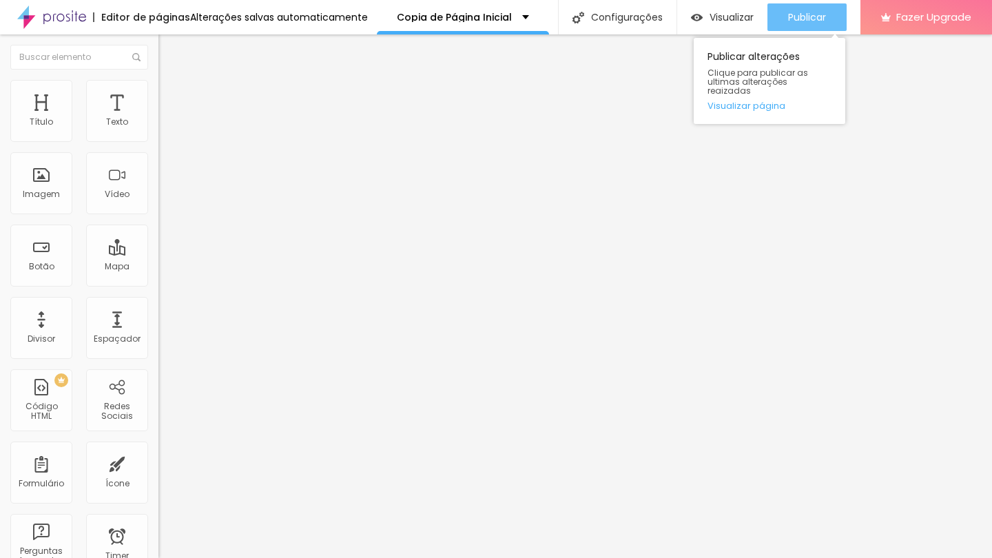
click at [800, 15] on span "Publicar" at bounding box center [807, 17] width 38 height 11
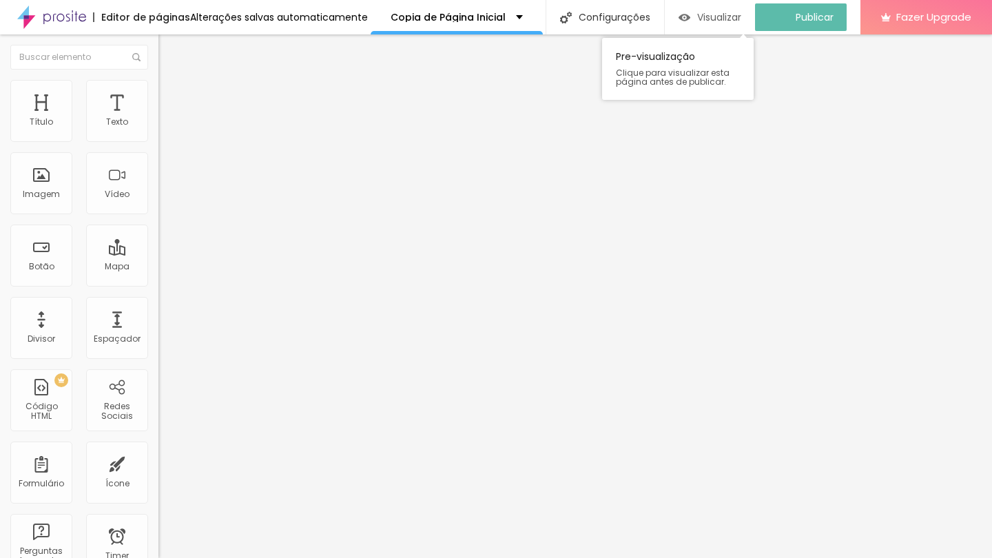
click at [718, 20] on span "Visualizar" at bounding box center [719, 17] width 44 height 11
click at [732, 14] on span "Visualizar" at bounding box center [731, 17] width 44 height 11
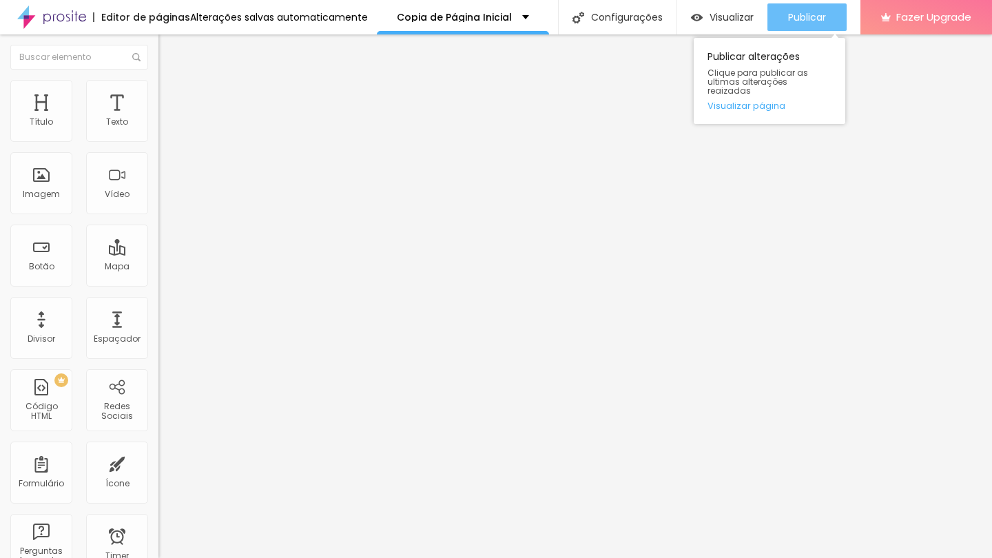
click at [812, 12] on span "Publicar" at bounding box center [807, 17] width 38 height 11
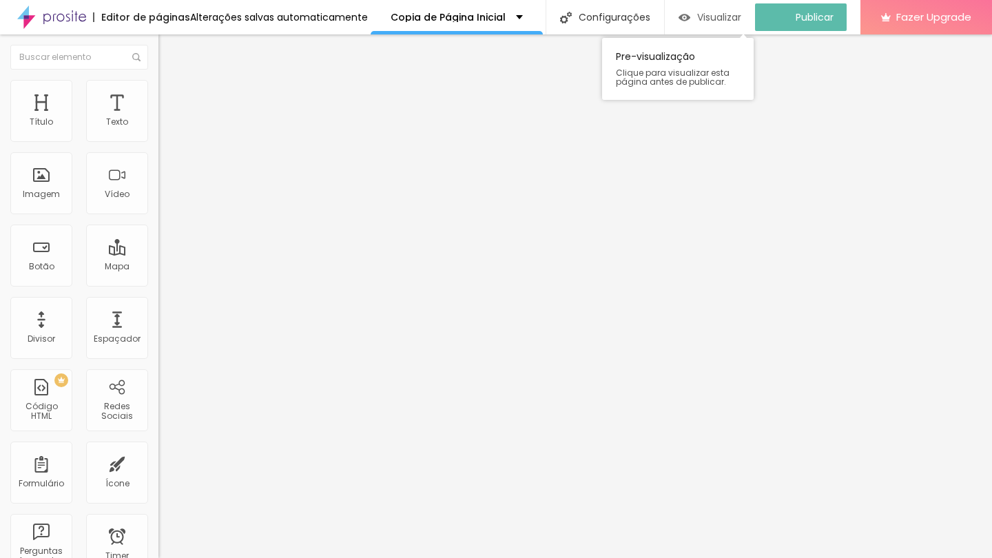
click at [721, 21] on span "Visualizar" at bounding box center [719, 17] width 44 height 11
